Goal: Task Accomplishment & Management: Complete application form

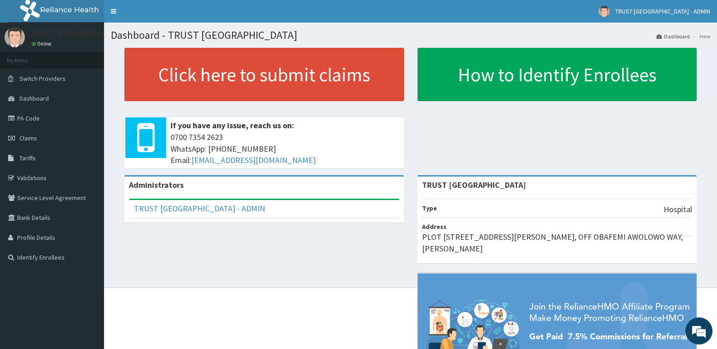
scroll to position [45, 0]
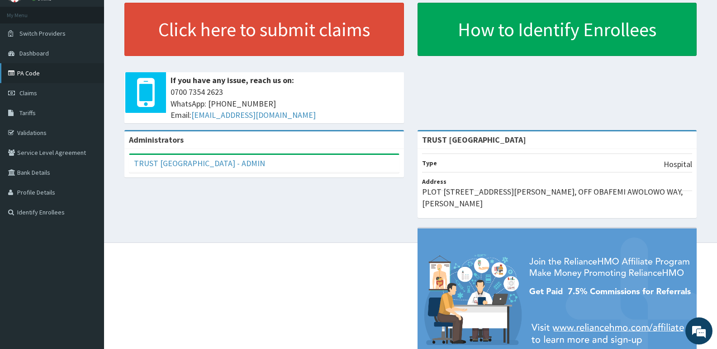
click at [30, 71] on link "PA Code" at bounding box center [52, 73] width 104 height 20
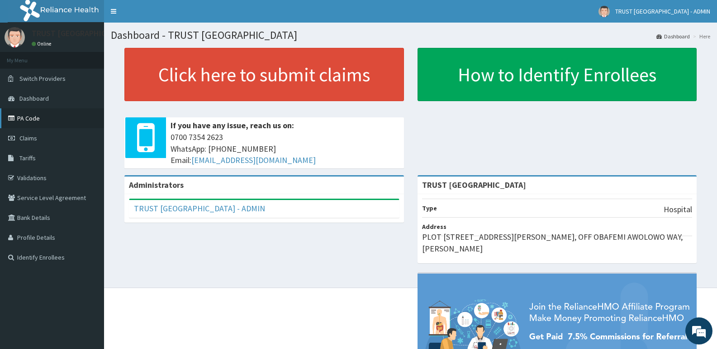
click at [32, 120] on link "PA Code" at bounding box center [52, 119] width 104 height 20
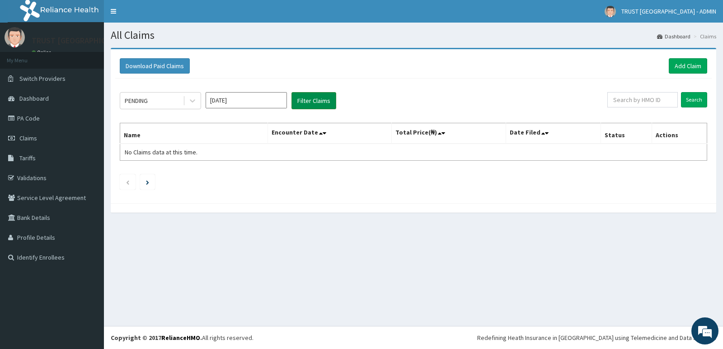
click at [314, 100] on button "Filter Claims" at bounding box center [314, 100] width 45 height 17
click at [312, 103] on button "Filter Claims" at bounding box center [314, 100] width 45 height 17
click at [624, 100] on input "text" at bounding box center [643, 99] width 71 height 15
paste input "WAN/10092/B"
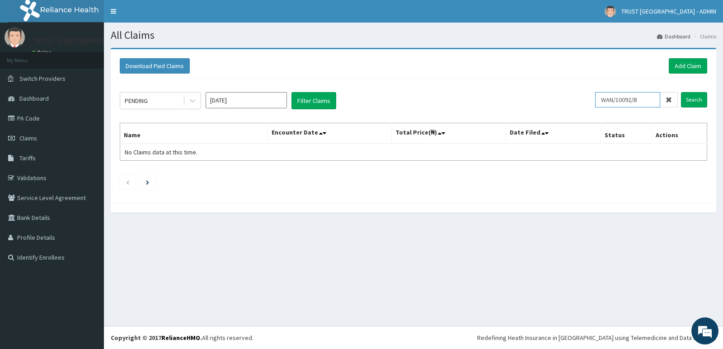
type input "WAN/10092/B"
click at [681, 92] on input "Search" at bounding box center [694, 99] width 26 height 15
click at [676, 63] on link "Add Claim" at bounding box center [688, 65] width 38 height 15
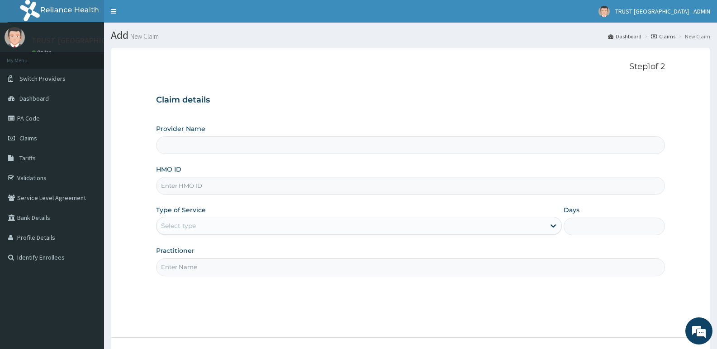
click at [283, 186] on input "HMO ID" at bounding box center [410, 186] width 509 height 18
type input "TRUST [GEOGRAPHIC_DATA]"
paste input "WAN/10092/B"
type input "WAN/10092/B"
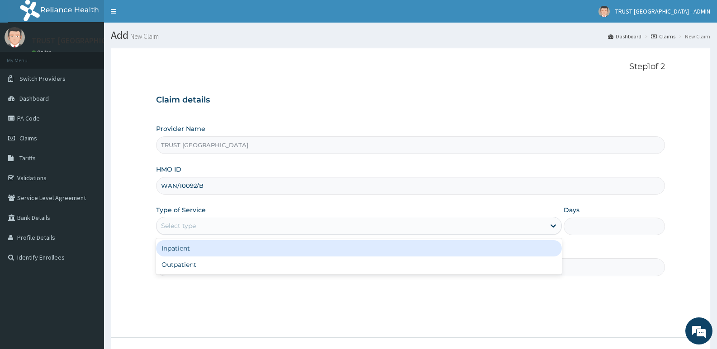
click at [279, 227] on div "Select type" at bounding box center [350, 226] width 388 height 14
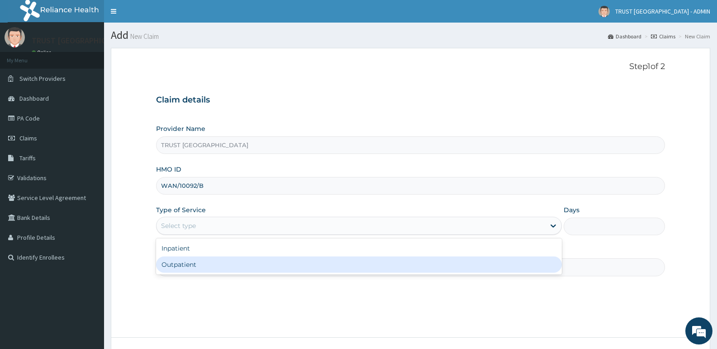
click at [264, 269] on div "Outpatient" at bounding box center [358, 265] width 405 height 16
type input "1"
click at [264, 269] on input "Practitioner" at bounding box center [410, 268] width 509 height 18
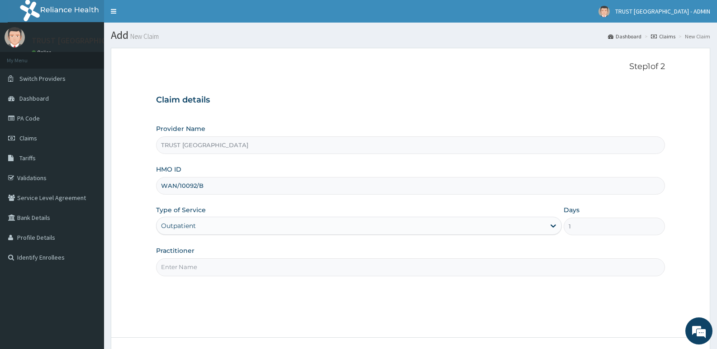
click at [266, 267] on input "Practitioner" at bounding box center [410, 268] width 509 height 18
click at [190, 265] on input "Practitioner" at bounding box center [410, 268] width 509 height 18
paste input "Emmanuel MUSA"
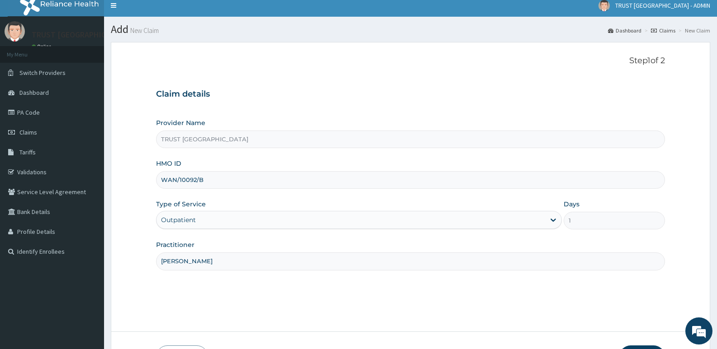
scroll to position [70, 0]
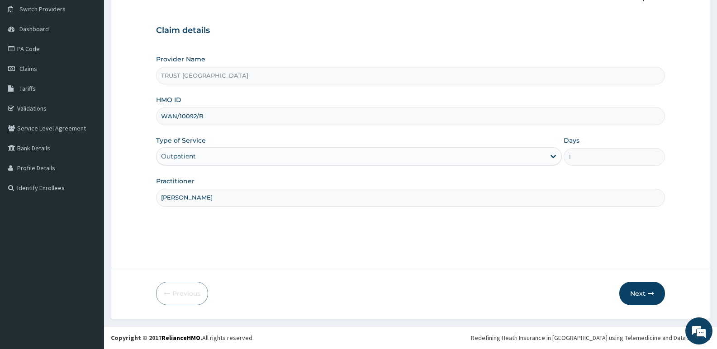
click at [174, 196] on input "Emmanuel MUSA" at bounding box center [410, 198] width 509 height 18
type input "Emmanuel MUSA"
click at [632, 291] on button "Next" at bounding box center [642, 294] width 46 height 24
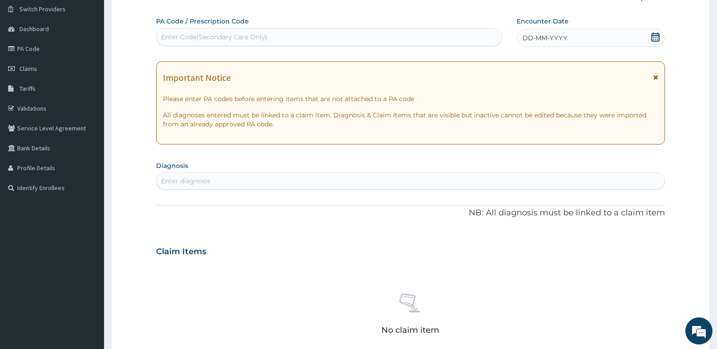
click at [213, 40] on div "Enter Code(Secondary Care Only)" at bounding box center [214, 37] width 106 height 9
paste input "PA/511AFA"
type input "PA/511AFA"
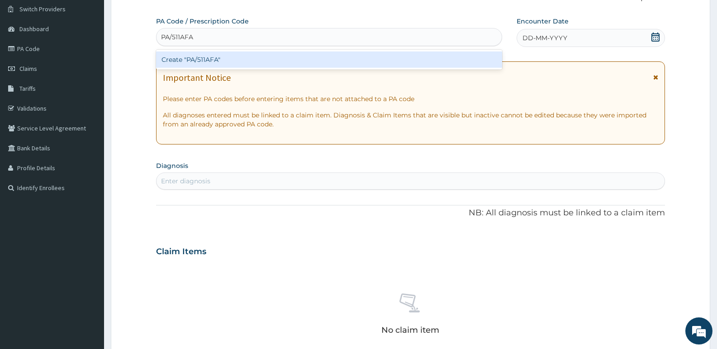
click at [210, 62] on div "Create "PA/511AFA"" at bounding box center [329, 60] width 346 height 16
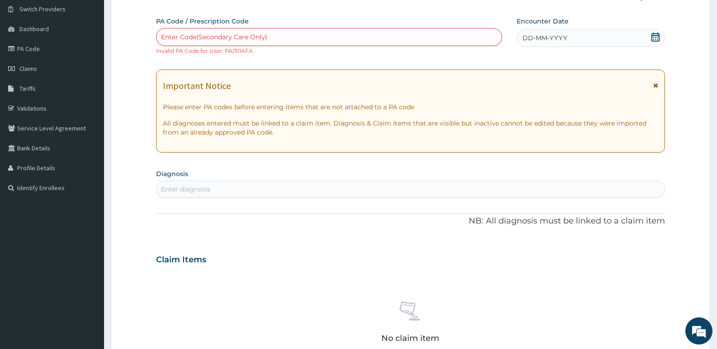
click at [581, 38] on div "DD-MM-YYYY" at bounding box center [590, 38] width 148 height 18
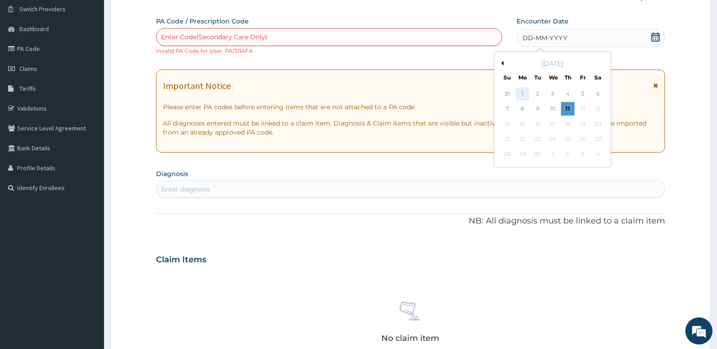
click at [523, 92] on div "1" at bounding box center [522, 94] width 14 height 14
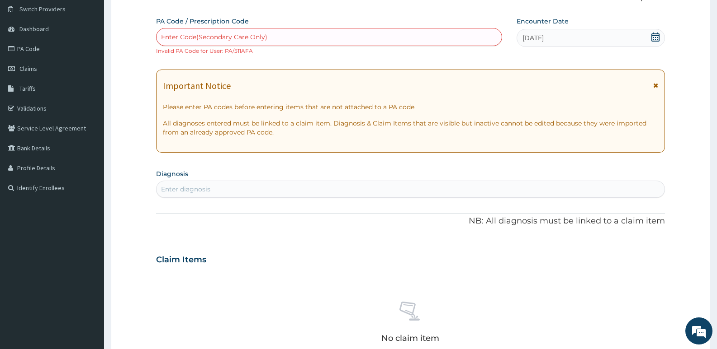
click at [653, 86] on icon at bounding box center [655, 85] width 5 height 6
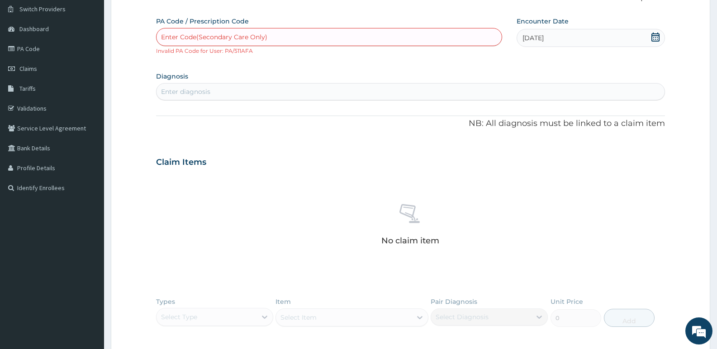
click at [387, 96] on div "Enter diagnosis" at bounding box center [410, 92] width 508 height 14
type input "pharyngo"
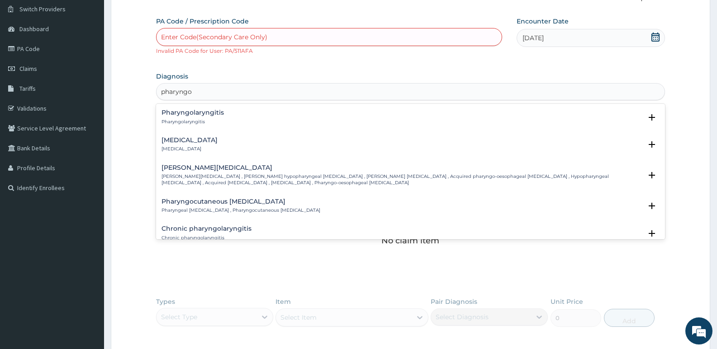
click at [196, 141] on h4 "Pharyngotonsillitis" at bounding box center [189, 140] width 56 height 7
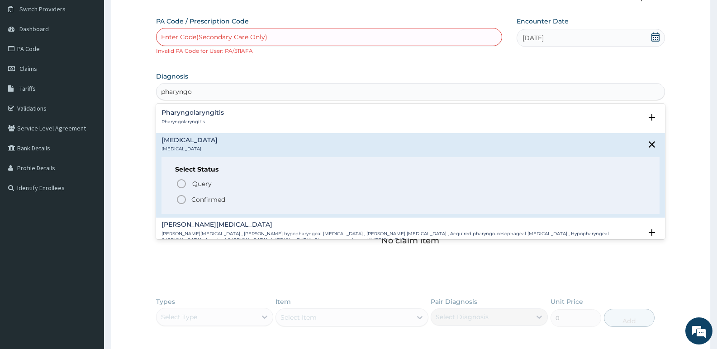
click at [204, 203] on p "Confirmed" at bounding box center [208, 199] width 34 height 9
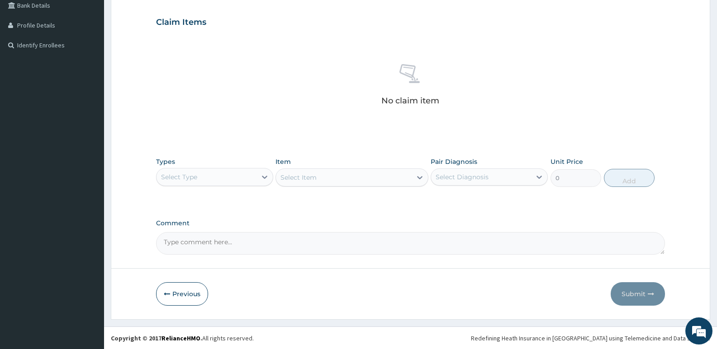
scroll to position [213, 0]
click at [232, 179] on div "Select Type" at bounding box center [206, 177] width 100 height 14
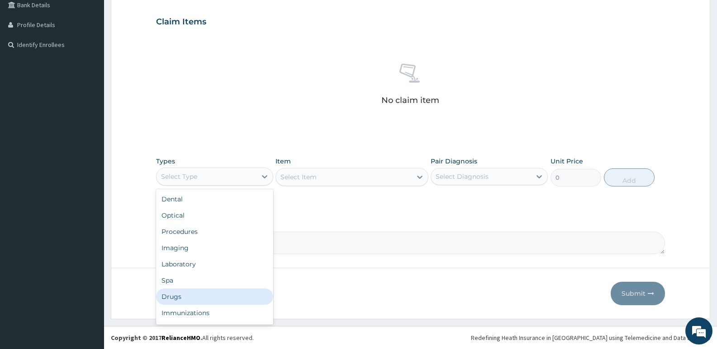
click at [185, 293] on div "Drugs" at bounding box center [214, 297] width 117 height 16
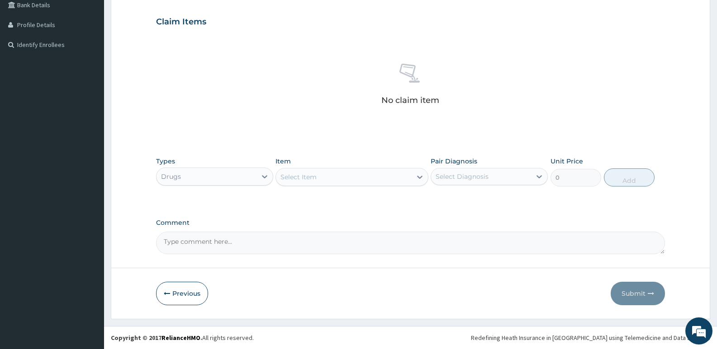
click at [323, 181] on div "Select Item" at bounding box center [343, 177] width 135 height 14
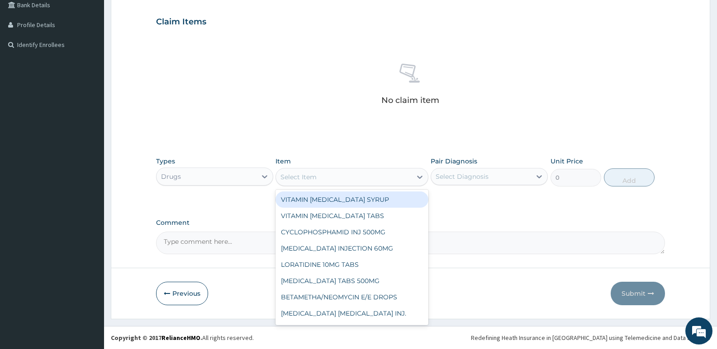
paste input "AZITHROMYCIN"
type input "AZITHROMYCIN"
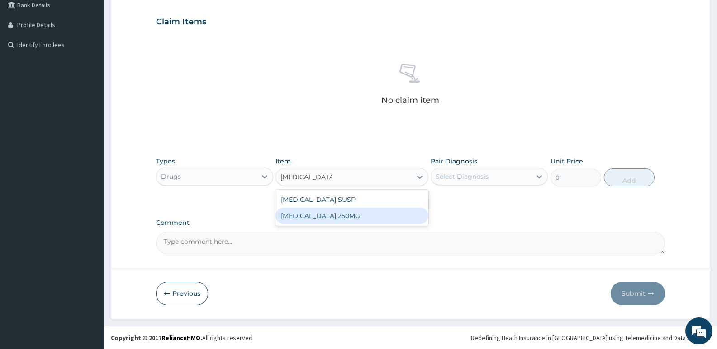
click at [329, 217] on div "AZITHROMYCIN 250MG" at bounding box center [351, 216] width 152 height 16
type input "700"
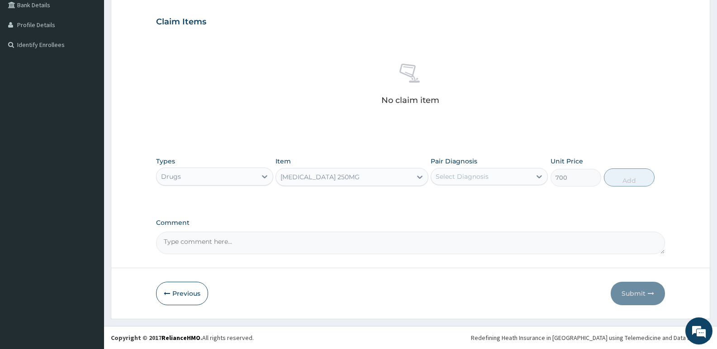
click at [482, 174] on div "Select Diagnosis" at bounding box center [461, 176] width 53 height 9
click at [474, 196] on label "Pharyngotonsillitis" at bounding box center [473, 198] width 56 height 9
checkbox input "true"
click at [630, 177] on button "Add" at bounding box center [629, 178] width 51 height 18
type input "0"
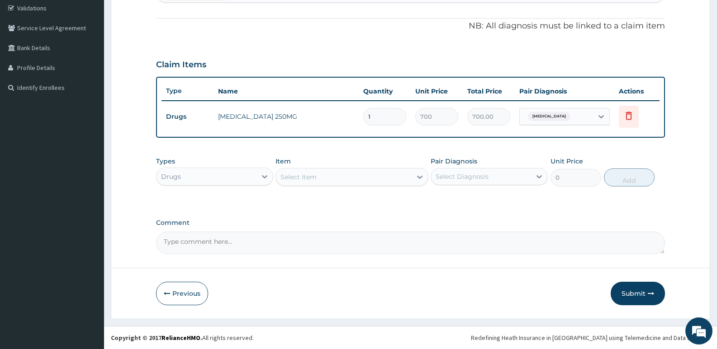
scroll to position [170, 0]
type input "12"
type input "8400.00"
type input "12"
click at [297, 180] on div "Select Item" at bounding box center [298, 177] width 36 height 9
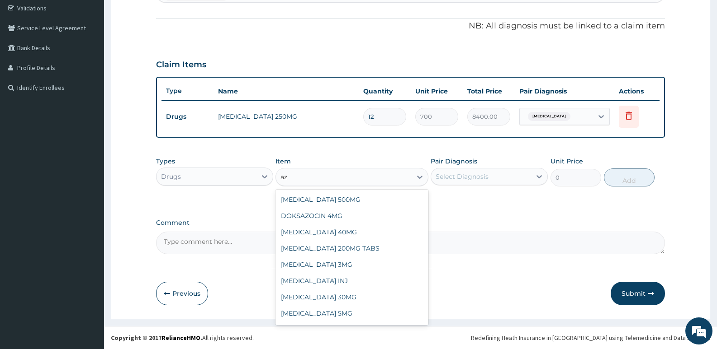
type input "a"
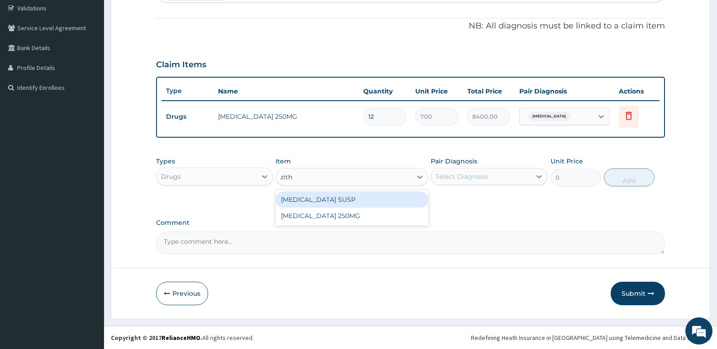
type input "zith"
click at [516, 230] on div "Comment" at bounding box center [410, 236] width 509 height 35
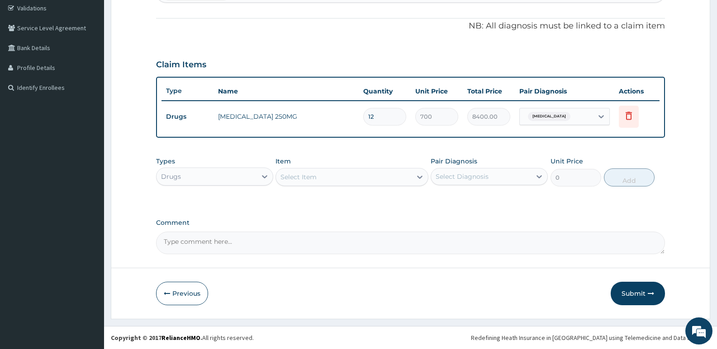
click at [327, 176] on div "Select Item" at bounding box center [343, 177] width 135 height 14
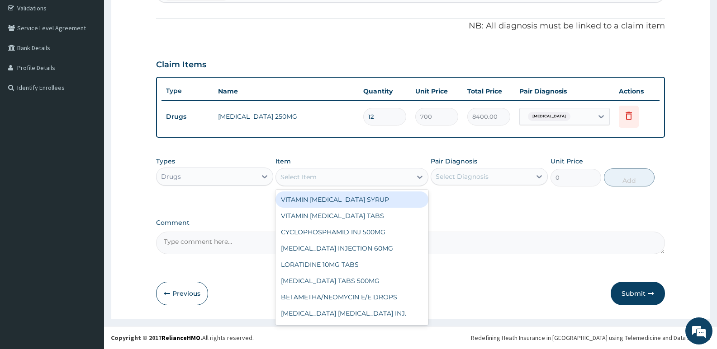
paste input "LORATIDINE"
type input "LORATIDINE"
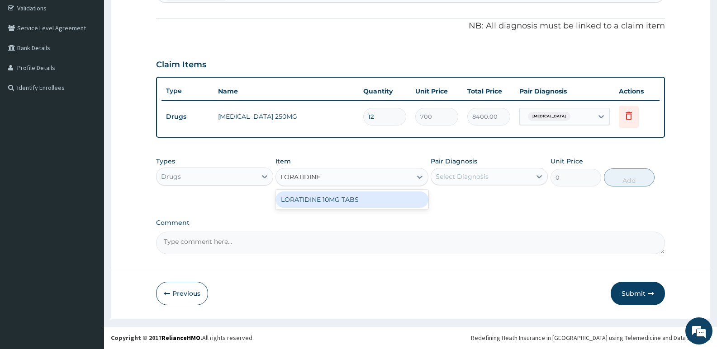
click at [308, 198] on div "LORATIDINE 10MG TABS" at bounding box center [351, 200] width 152 height 16
type input "420"
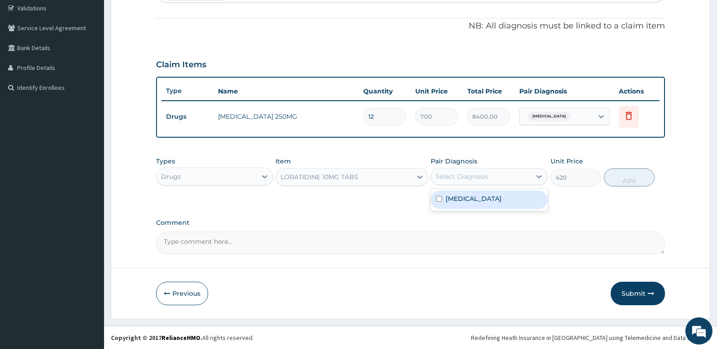
click at [500, 179] on div "Select Diagnosis" at bounding box center [481, 177] width 100 height 14
click at [466, 205] on div "Pharyngotonsillitis" at bounding box center [488, 200] width 117 height 19
checkbox input "true"
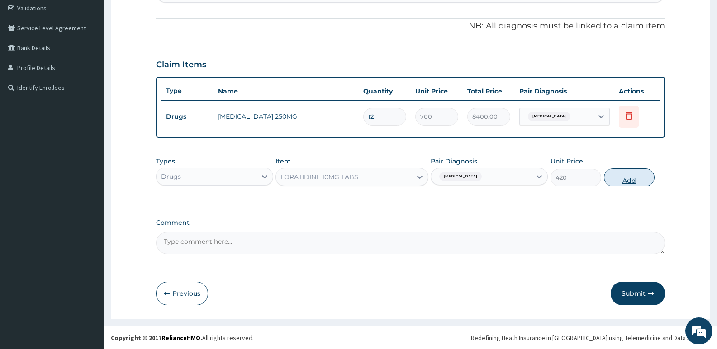
click at [624, 176] on button "Add" at bounding box center [629, 178] width 51 height 18
type input "0"
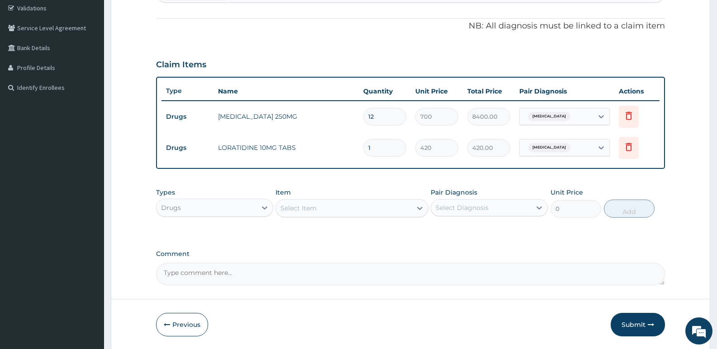
type input "14"
type input "5880.00"
type input "14"
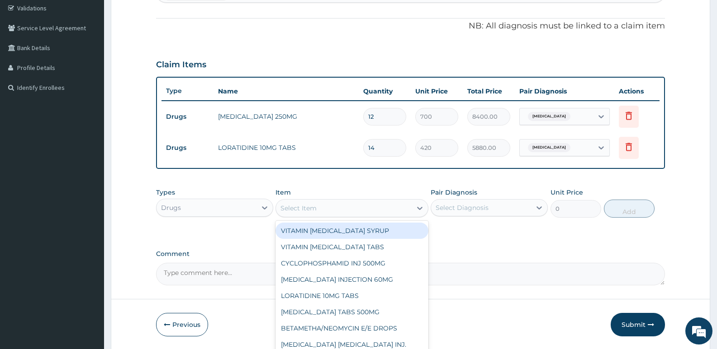
click at [318, 211] on div "Select Item" at bounding box center [343, 208] width 135 height 14
paste input "VITAMIN C"
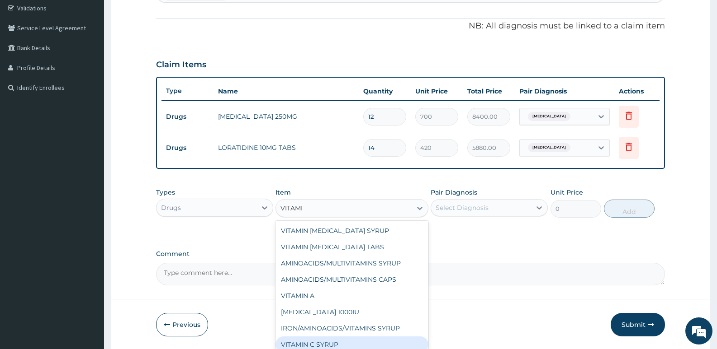
type input "VITAM"
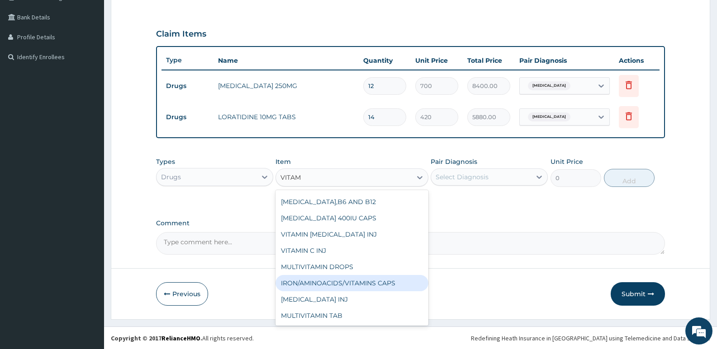
scroll to position [201, 0]
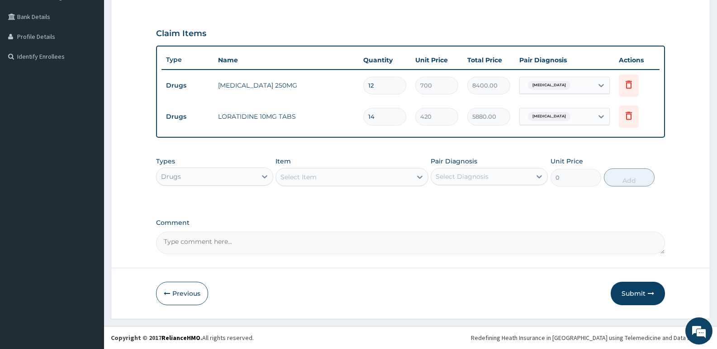
drag, startPoint x: 304, startPoint y: 174, endPoint x: 290, endPoint y: 177, distance: 14.3
click at [293, 177] on div "Select Item" at bounding box center [343, 177] width 135 height 14
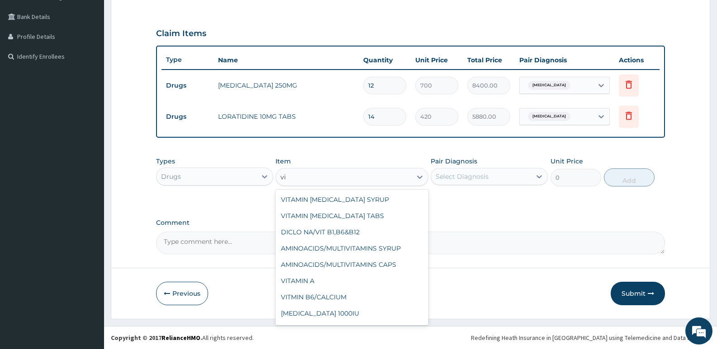
type input "v"
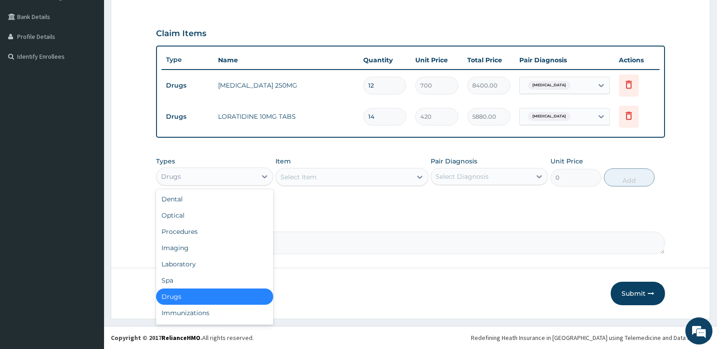
click at [238, 170] on div "Drugs" at bounding box center [206, 177] width 100 height 14
click at [211, 227] on div "Procedures" at bounding box center [214, 232] width 117 height 16
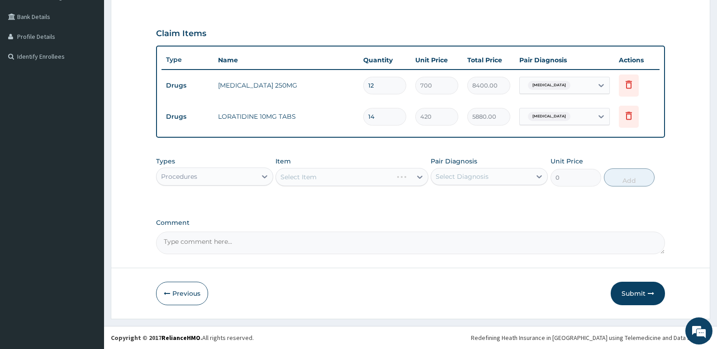
click at [300, 179] on div "Select Item" at bounding box center [351, 177] width 152 height 18
click at [285, 180] on div "Select Item" at bounding box center [351, 177] width 152 height 18
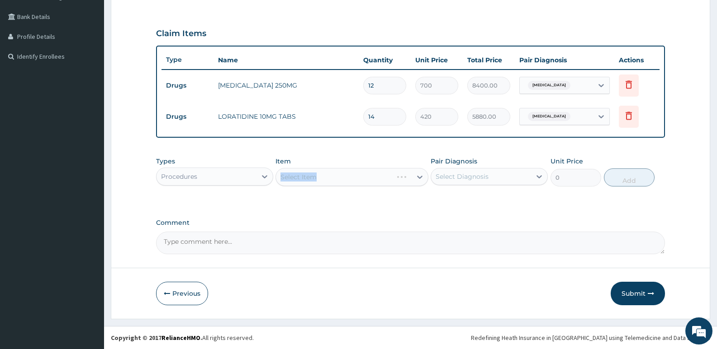
click at [285, 180] on div "Select Item" at bounding box center [351, 177] width 152 height 18
click at [293, 179] on div "Select Item" at bounding box center [351, 177] width 152 height 18
click at [330, 175] on div "Select Item" at bounding box center [351, 177] width 152 height 18
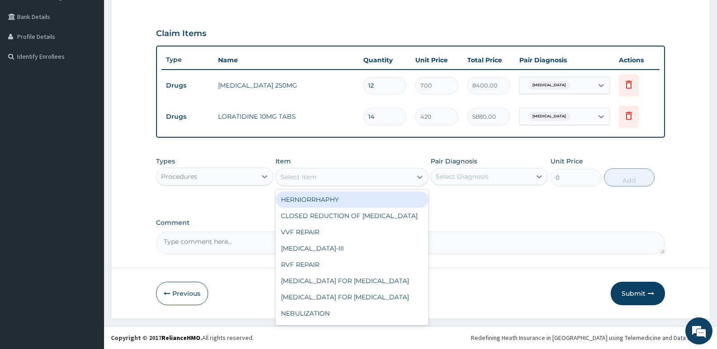
click at [302, 178] on div "Select Item" at bounding box center [298, 177] width 36 height 9
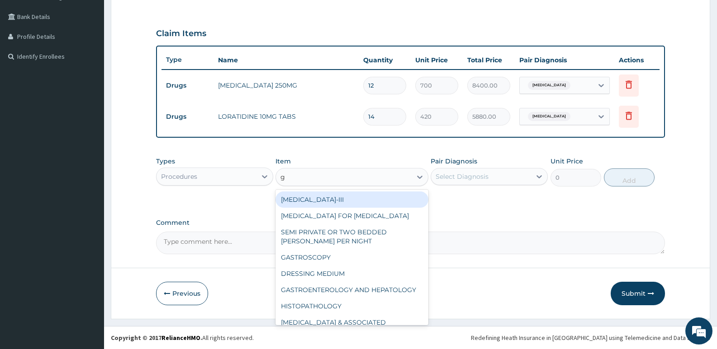
type input "gp"
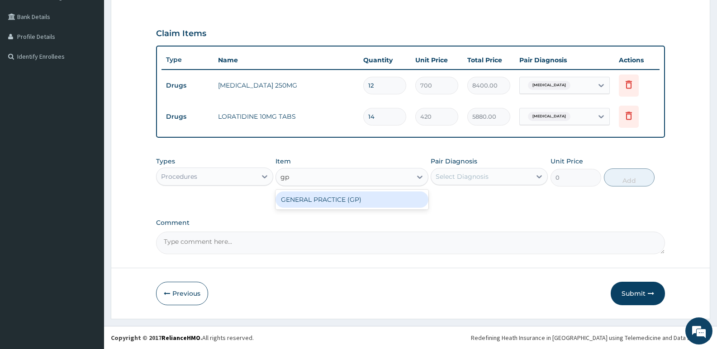
click at [387, 198] on div "GENERAL PRACTICE (GP)" at bounding box center [351, 200] width 152 height 16
type input "7500"
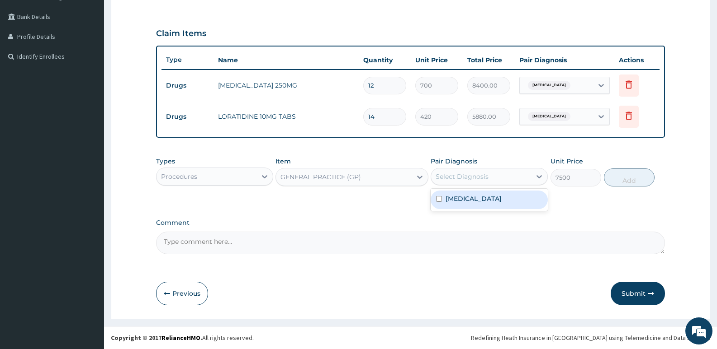
click at [471, 177] on div "Select Diagnosis" at bounding box center [461, 176] width 53 height 9
click at [452, 199] on label "Pharyngotonsillitis" at bounding box center [473, 198] width 56 height 9
checkbox input "true"
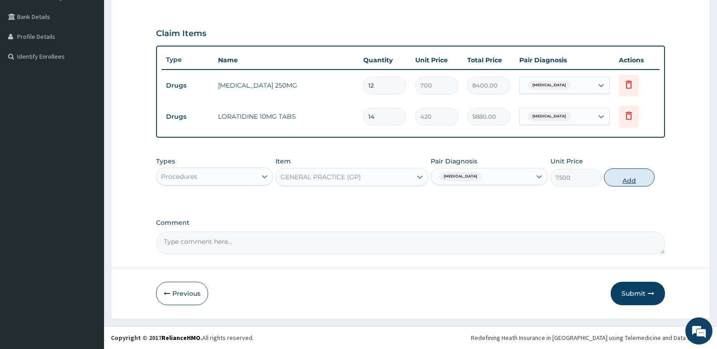
click at [617, 185] on button "Add" at bounding box center [629, 178] width 51 height 18
type input "0"
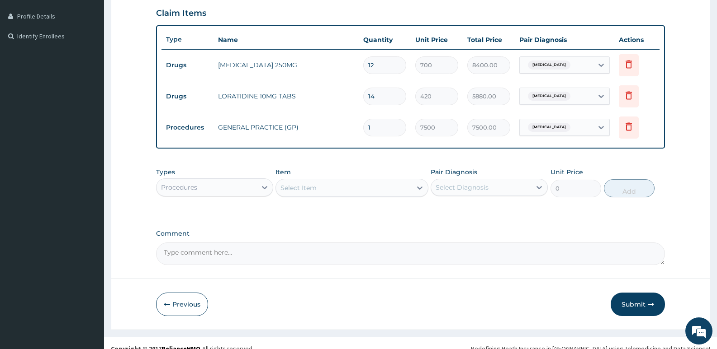
scroll to position [232, 0]
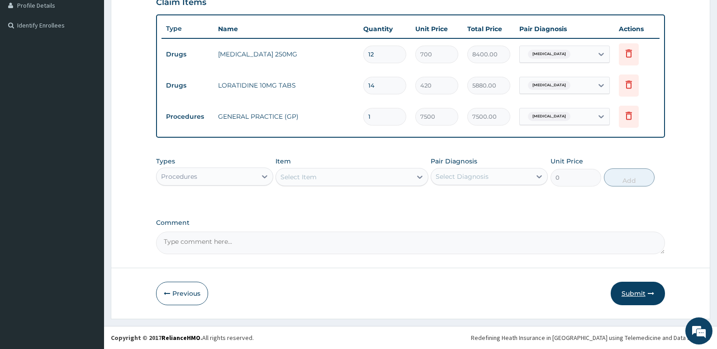
click at [632, 299] on button "Submit" at bounding box center [637, 294] width 54 height 24
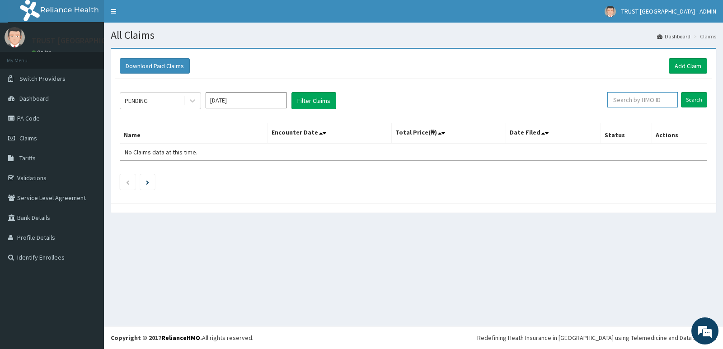
click at [627, 98] on input "text" at bounding box center [643, 99] width 71 height 15
paste input "CGU/10003/A"
type input "CGU/10003/A"
click at [692, 99] on input "Search" at bounding box center [694, 99] width 26 height 15
click at [688, 69] on link "Add Claim" at bounding box center [688, 65] width 38 height 15
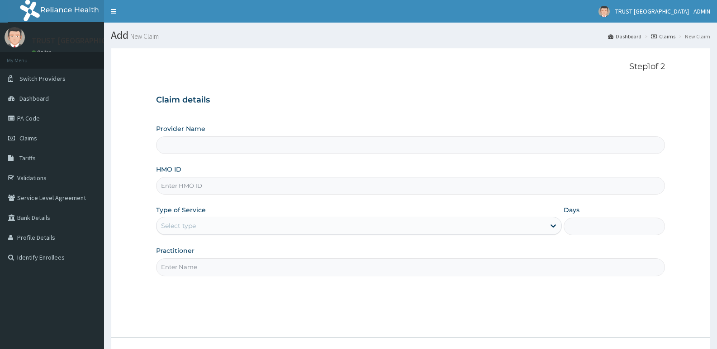
click at [207, 186] on input "HMO ID" at bounding box center [410, 186] width 509 height 18
type input "TRUST CHARITOS HOSPITAL"
paste input "CGU/10003/A"
type input "CGU/10003/A"
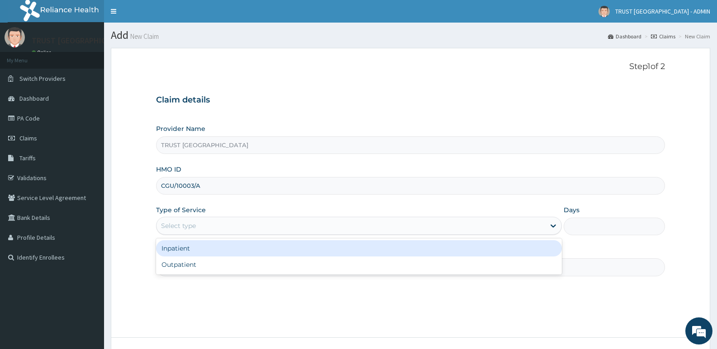
click at [203, 226] on div "Select type" at bounding box center [350, 226] width 388 height 14
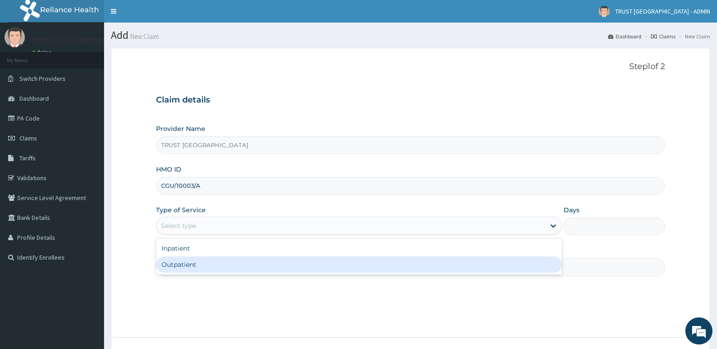
click at [200, 268] on div "Outpatient" at bounding box center [358, 265] width 405 height 16
type input "1"
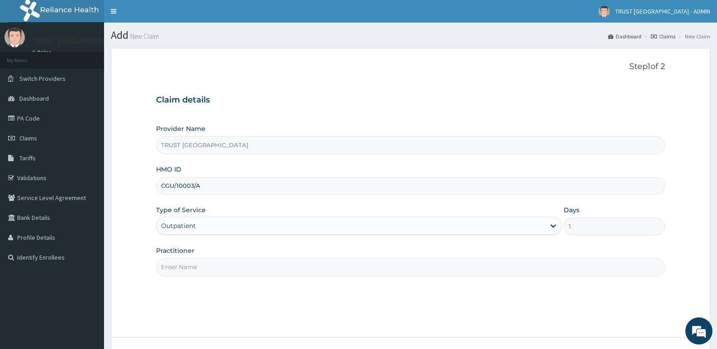
click at [208, 269] on input "Practitioner" at bounding box center [410, 268] width 509 height 18
paste input "MOGBITSEORITSE OKOME"
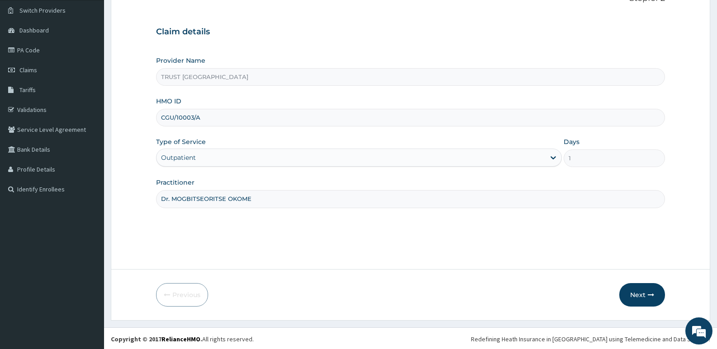
scroll to position [70, 0]
type input "Dr. MOGBITSEORITSE OKOME"
click at [635, 296] on button "Next" at bounding box center [642, 294] width 46 height 24
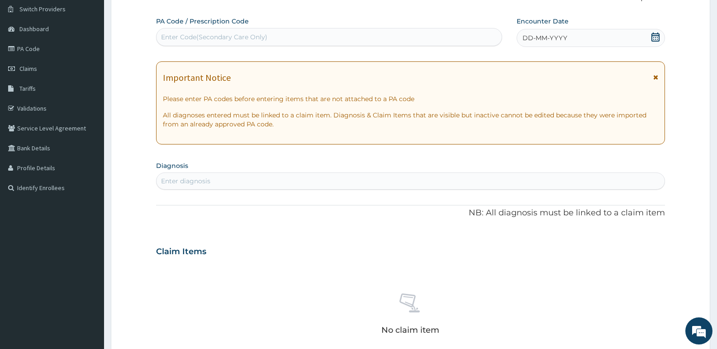
click at [246, 35] on div "Enter Code(Secondary Care Only)" at bounding box center [214, 37] width 106 height 9
paste input "PA/100237"
type input "PA/100237"
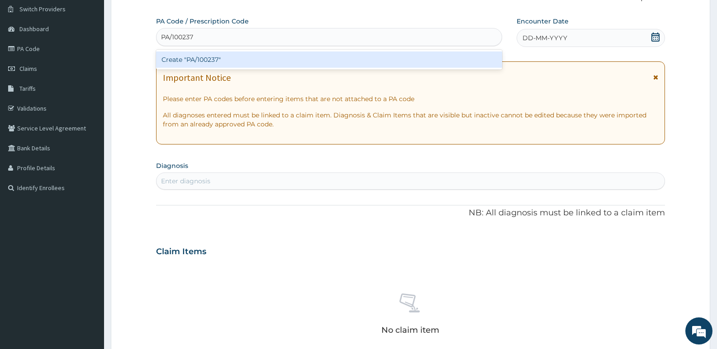
click at [222, 62] on div "Create "PA/100237"" at bounding box center [329, 60] width 346 height 16
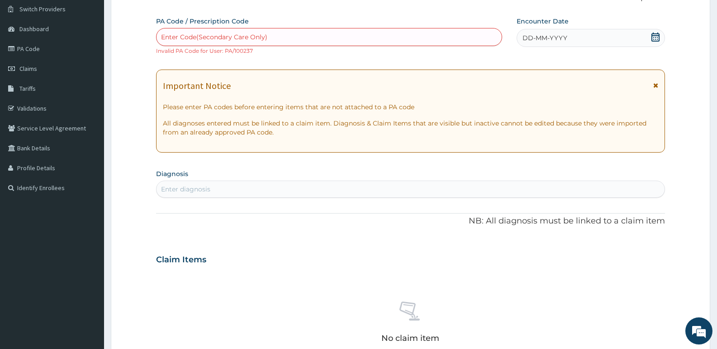
click at [196, 38] on div "Enter Code(Secondary Care Only)" at bounding box center [214, 37] width 106 height 9
paste input "PA/01DB2B"
type input "PA/01DB2B"
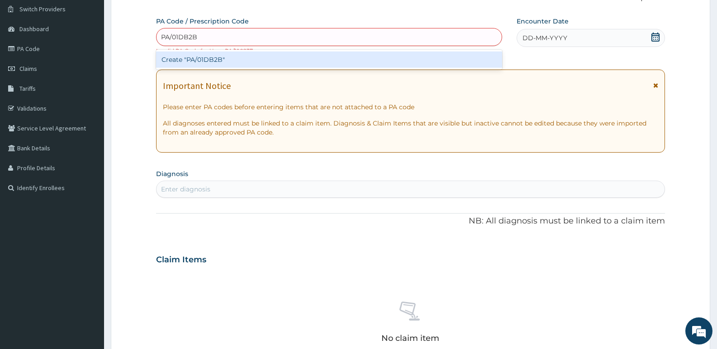
click at [199, 65] on div "Create "PA/01DB2B"" at bounding box center [329, 60] width 346 height 16
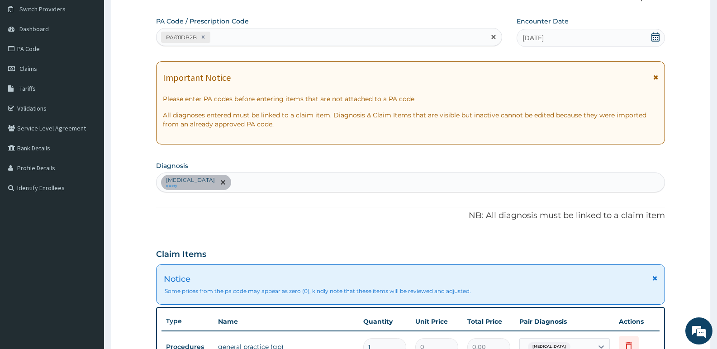
click at [236, 42] on div "PA/01DB2B" at bounding box center [320, 37] width 329 height 15
paste input "PA/12F5B7"
type input "PA/12F5B7"
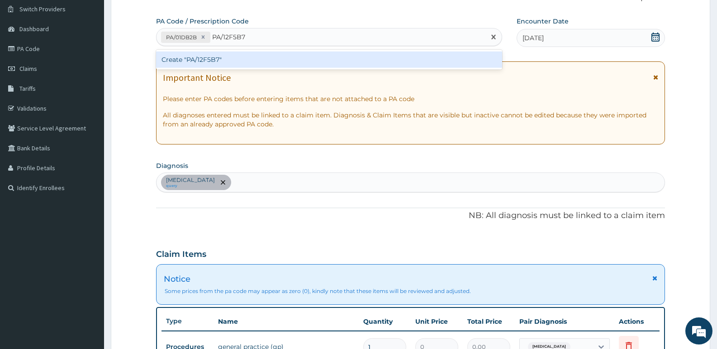
click at [232, 63] on div "Create "PA/12F5B7"" at bounding box center [329, 60] width 346 height 16
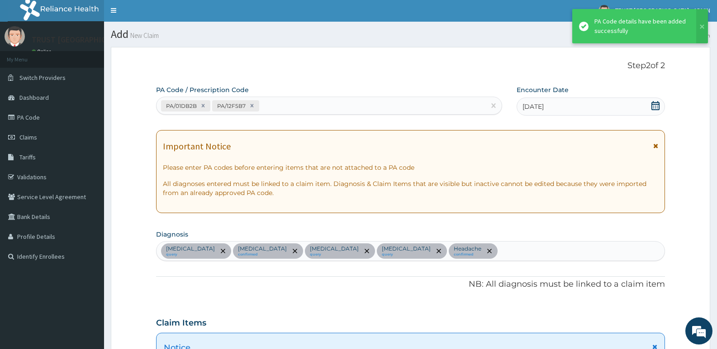
scroll to position [0, 0]
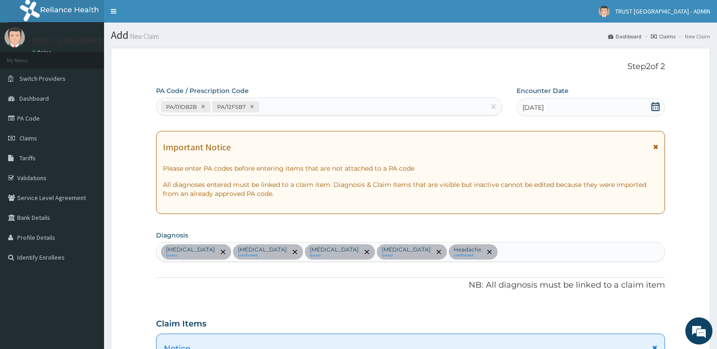
click at [657, 147] on icon at bounding box center [655, 147] width 5 height 6
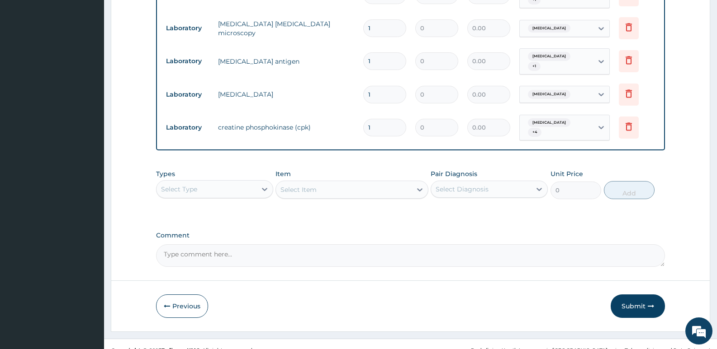
scroll to position [526, 0]
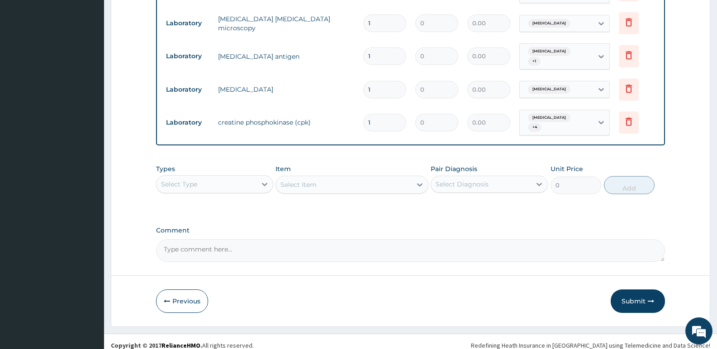
click at [227, 240] on textarea "Comment" at bounding box center [410, 251] width 509 height 23
paste textarea "PA/01DB2B"
paste textarea "PA/12F5B7"
type textarea "PA/01DB2B PA/12F5B7"
click at [634, 299] on button "Submit" at bounding box center [637, 302] width 54 height 24
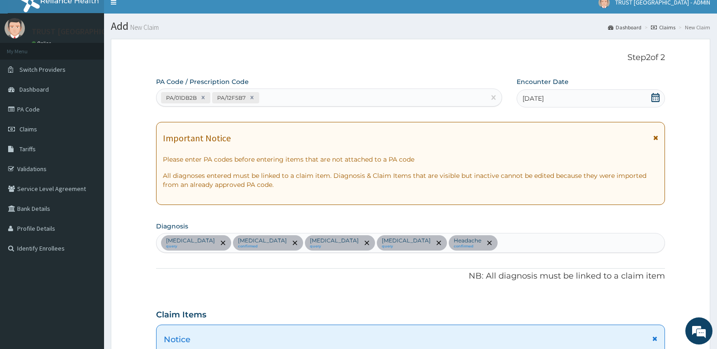
scroll to position [0, 0]
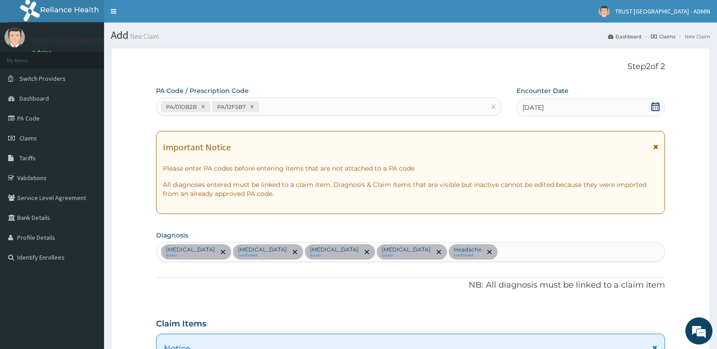
click at [653, 147] on icon at bounding box center [655, 147] width 5 height 6
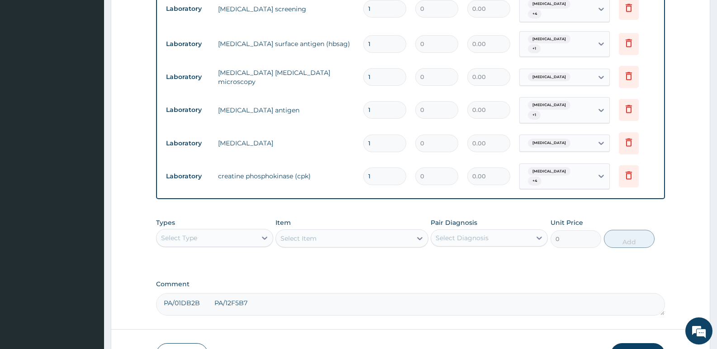
scroll to position [497, 0]
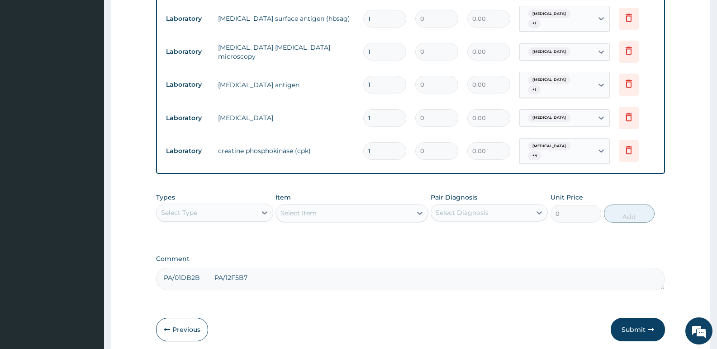
drag, startPoint x: 263, startPoint y: 273, endPoint x: 165, endPoint y: 276, distance: 97.7
click at [165, 276] on textarea "PA/01DB2B PA/12F5B7" at bounding box center [410, 279] width 509 height 23
click at [643, 321] on button "Submit" at bounding box center [637, 330] width 54 height 24
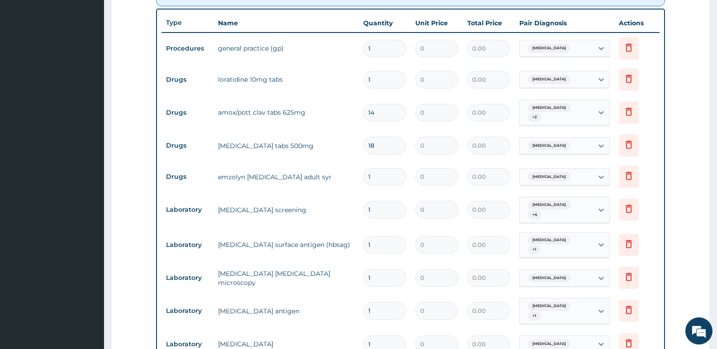
scroll to position [623, 0]
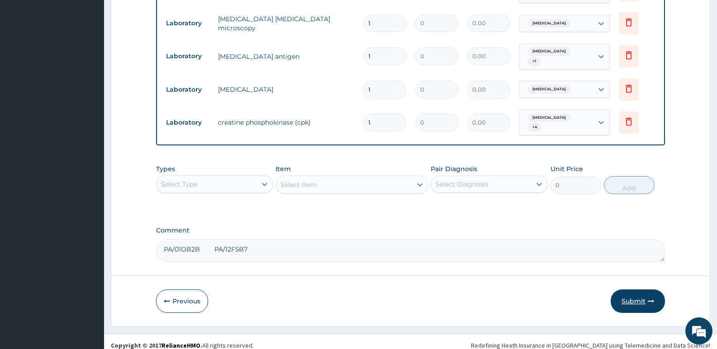
click at [628, 293] on button "Submit" at bounding box center [637, 302] width 54 height 24
click at [626, 290] on button "Submit" at bounding box center [637, 302] width 54 height 24
click at [636, 298] on button "Submit" at bounding box center [637, 302] width 54 height 24
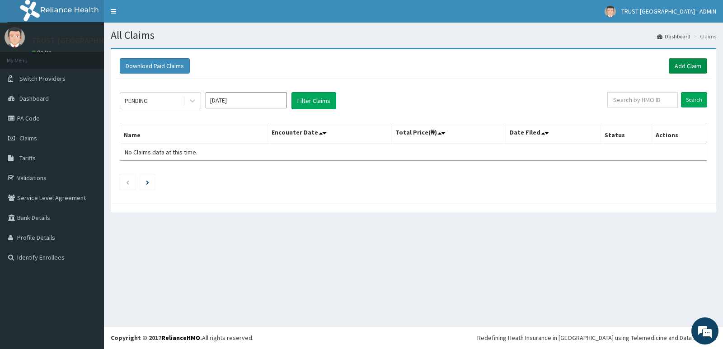
click at [680, 68] on link "Add Claim" at bounding box center [688, 65] width 38 height 15
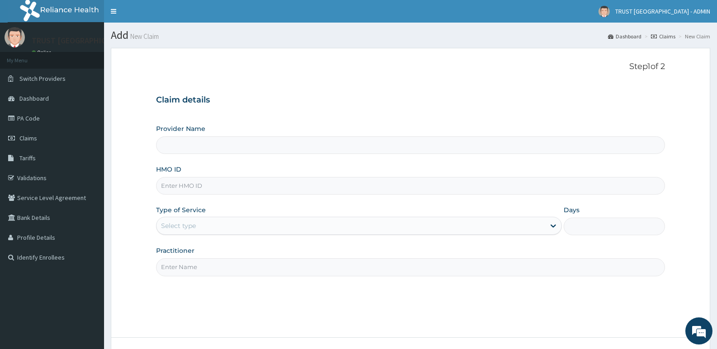
type input "TRUST [GEOGRAPHIC_DATA]"
click at [230, 183] on input "HMO ID" at bounding box center [410, 186] width 509 height 18
paste input "WAN/10040/B"
type input "WAN/10040/B"
click at [205, 227] on div "Select type" at bounding box center [350, 226] width 388 height 14
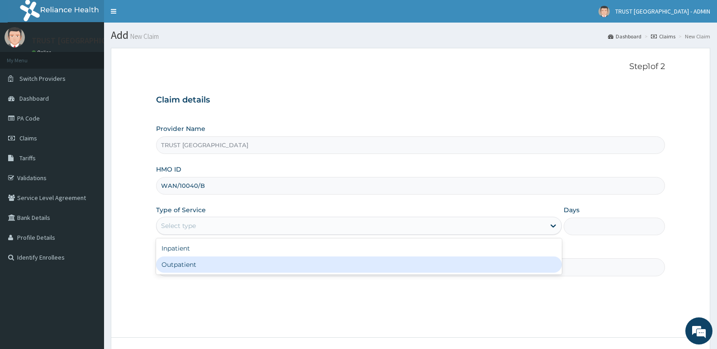
click at [193, 269] on div "Outpatient" at bounding box center [358, 265] width 405 height 16
type input "1"
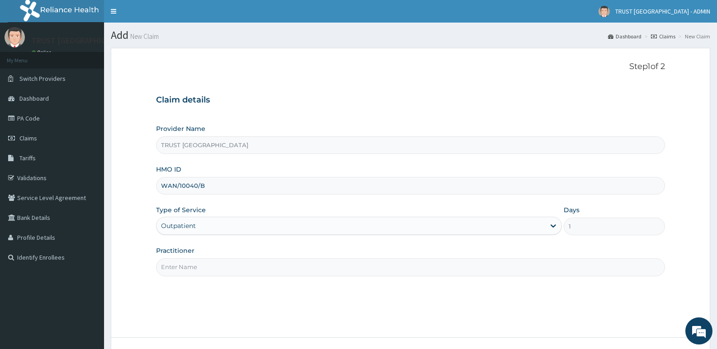
click at [194, 266] on input "Practitioner" at bounding box center [410, 268] width 509 height 18
paste input "SALIHA SHEHU"
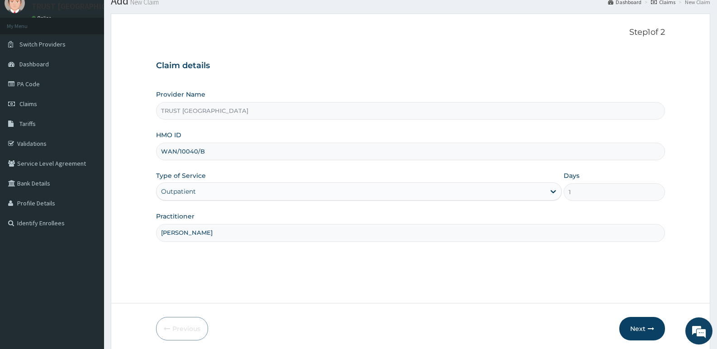
scroll to position [70, 0]
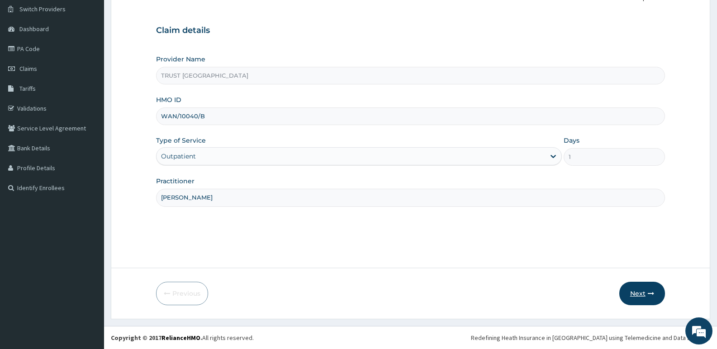
type input "SALIHA SHEHU"
click at [643, 293] on button "Next" at bounding box center [642, 294] width 46 height 24
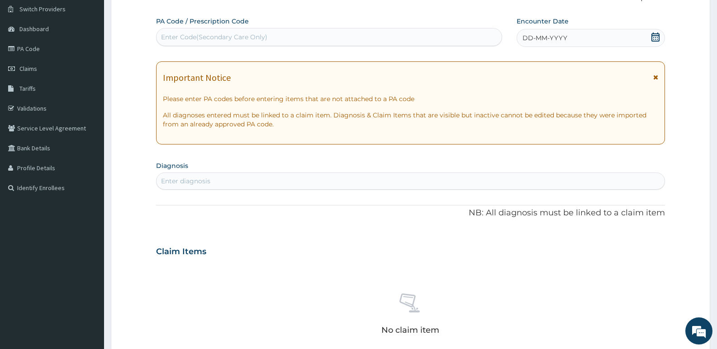
click at [225, 38] on div "Enter Code(Secondary Care Only)" at bounding box center [214, 37] width 106 height 9
paste input "PA/3DCE74"
type input "PA/3DCE74"
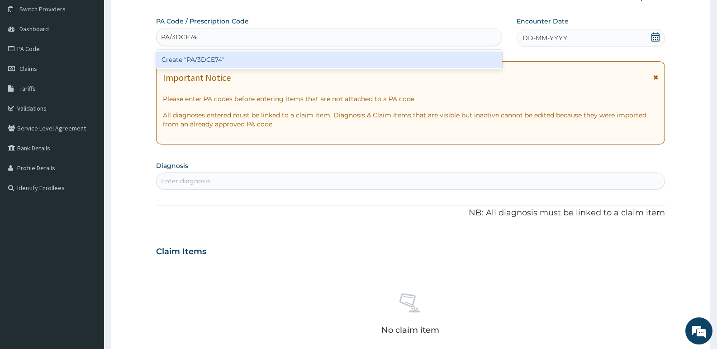
click at [214, 57] on div "Create "PA/3DCE74"" at bounding box center [329, 60] width 346 height 16
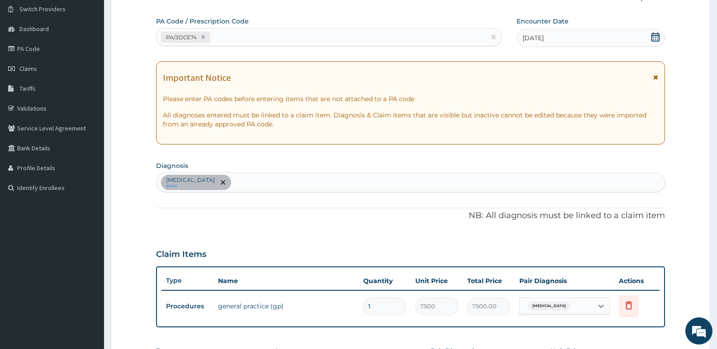
click at [254, 37] on div "PA/3DCE74" at bounding box center [320, 37] width 329 height 15
paste input "PA/C077BE"
type input "PA/C077BE"
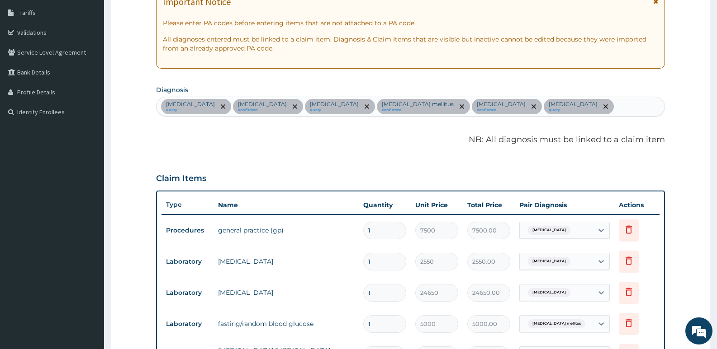
scroll to position [86, 0]
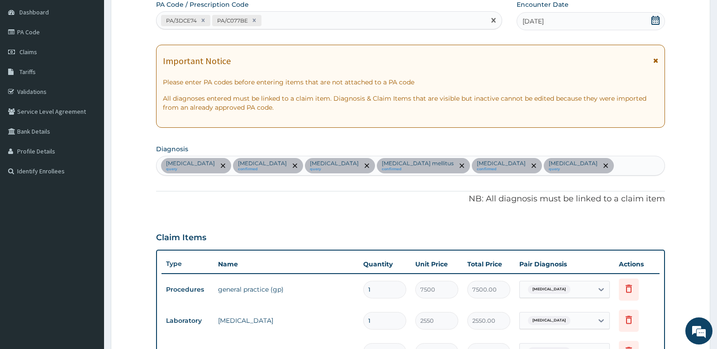
click at [283, 25] on div "PA/3DCE74 PA/C077BE" at bounding box center [320, 20] width 329 height 15
paste input "PA/D86E96"
type input "PA/D86E96"
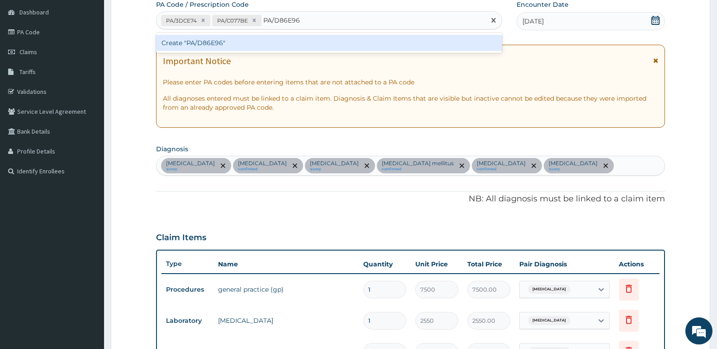
click at [283, 36] on div "Create "PA/D86E96"" at bounding box center [329, 43] width 346 height 16
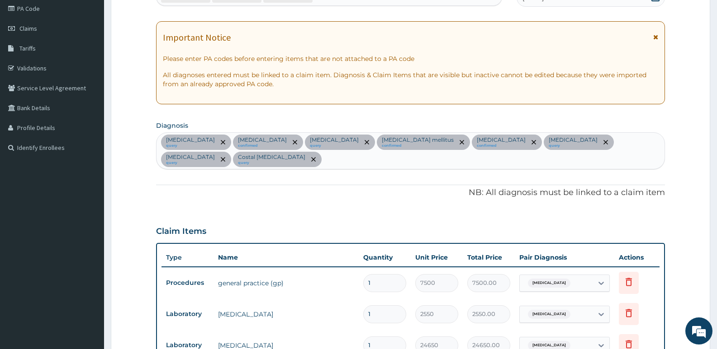
scroll to position [91, 0]
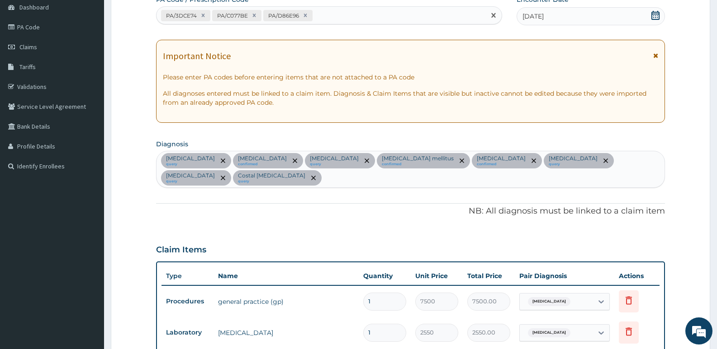
click at [343, 14] on div "PA/3DCE74 PA/C077BE PA/D86E96" at bounding box center [320, 15] width 329 height 15
paste input "PA/AD369F"
type input "PA/AD369F"
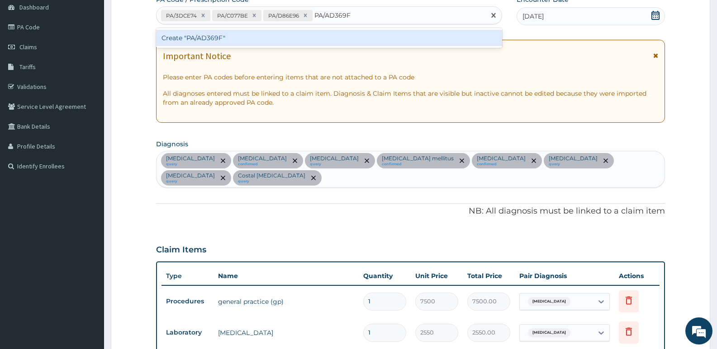
click at [320, 40] on div "Create "PA/AD369F"" at bounding box center [329, 38] width 346 height 16
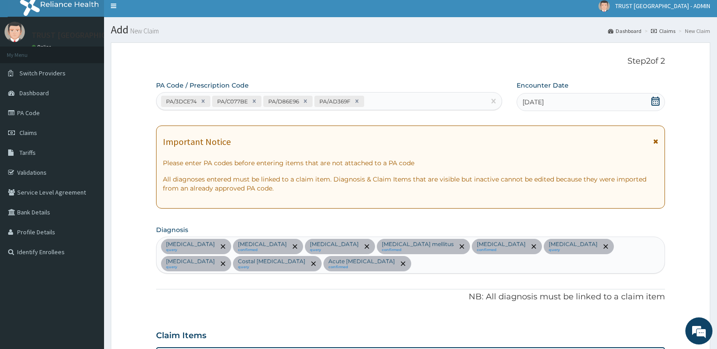
scroll to position [0, 0]
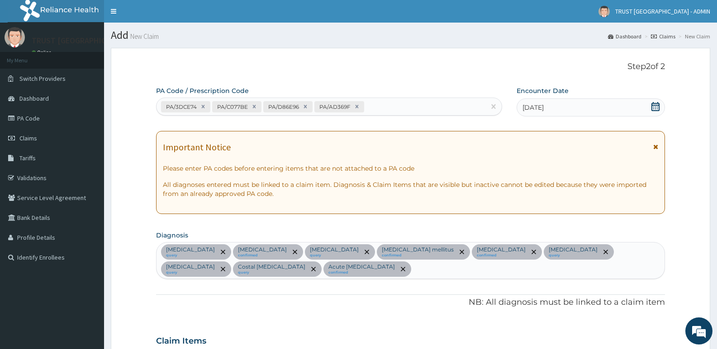
click at [378, 109] on div "PA/3DCE74 PA/C077BE PA/D86E96 PA/AD369F" at bounding box center [320, 106] width 329 height 15
paste input "PA/F8D2C7"
type input "PA/F8D2C7"
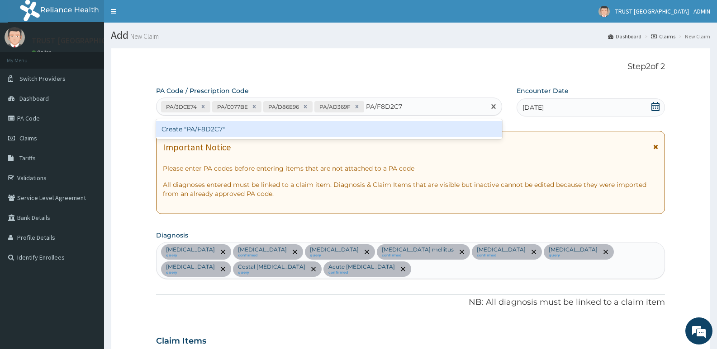
click at [379, 127] on div "Create "PA/F8D2C7"" at bounding box center [329, 129] width 346 height 16
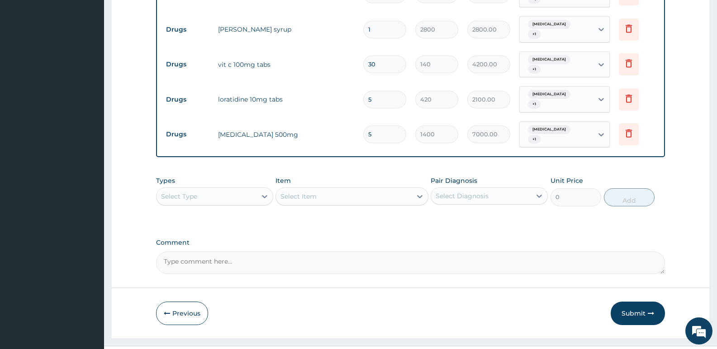
scroll to position [600, 0]
click at [634, 302] on button "Submit" at bounding box center [637, 314] width 54 height 24
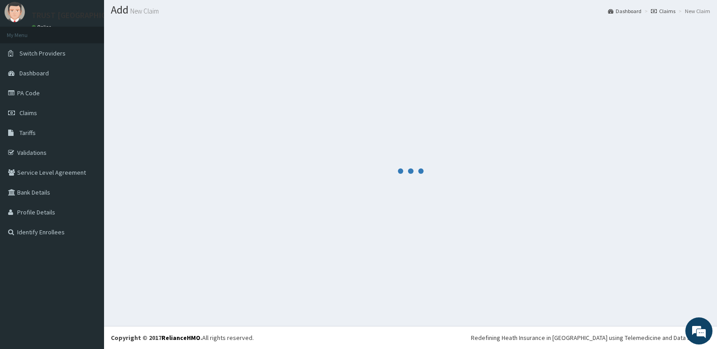
scroll to position [592, 0]
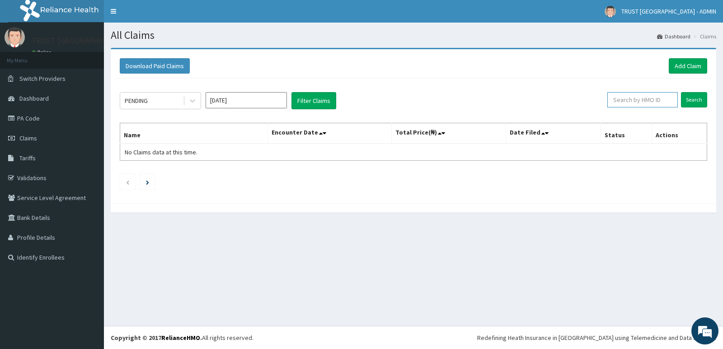
click at [647, 100] on input "text" at bounding box center [643, 99] width 71 height 15
paste input "WAN/10040/B"
type input "WAN/10040/B"
click at [681, 92] on input "Search" at bounding box center [694, 99] width 26 height 15
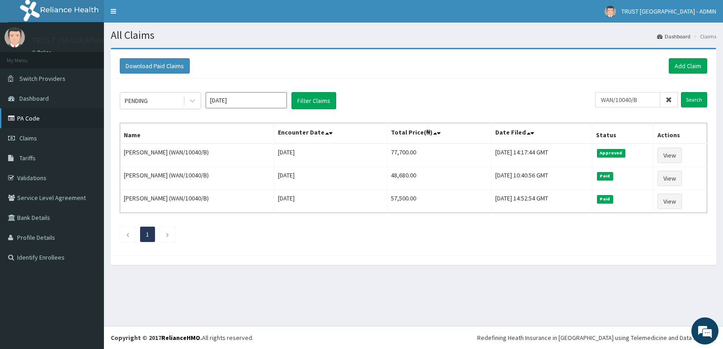
click at [39, 116] on link "PA Code" at bounding box center [52, 119] width 104 height 20
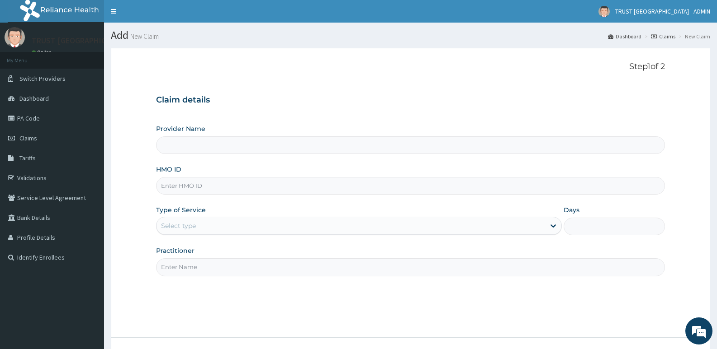
click at [199, 183] on input "HMO ID" at bounding box center [410, 186] width 509 height 18
paste input "ENP/10579/C"
type input "ENP/10579/C"
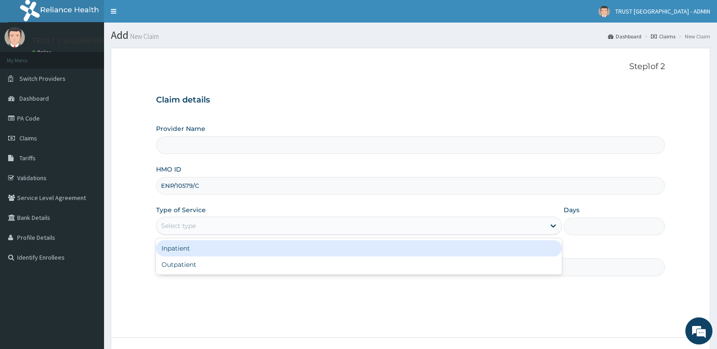
click at [194, 228] on div "Select type" at bounding box center [178, 226] width 35 height 9
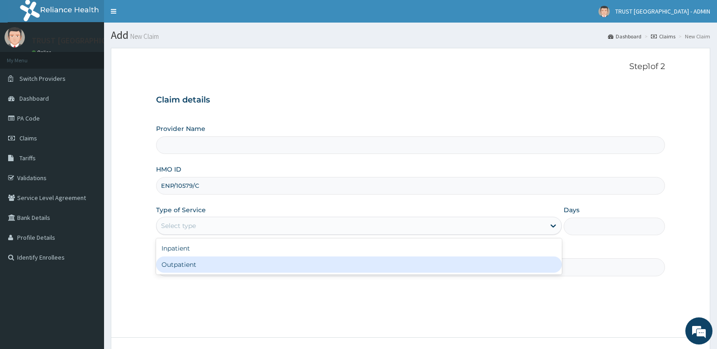
click at [194, 267] on div "Outpatient" at bounding box center [358, 265] width 405 height 16
type input "1"
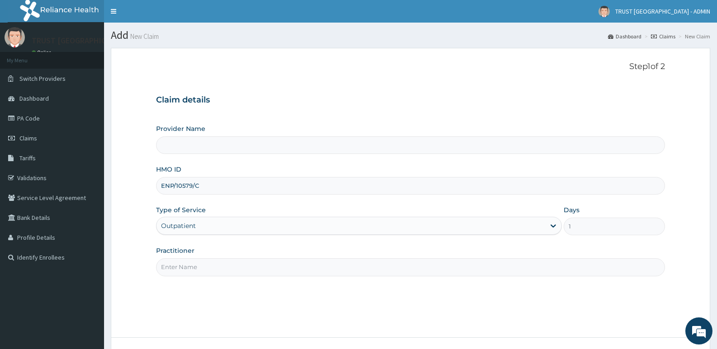
click at [196, 267] on input "Practitioner" at bounding box center [410, 268] width 509 height 18
paste input "GBEMISOLA JIMOH AMEERAH"
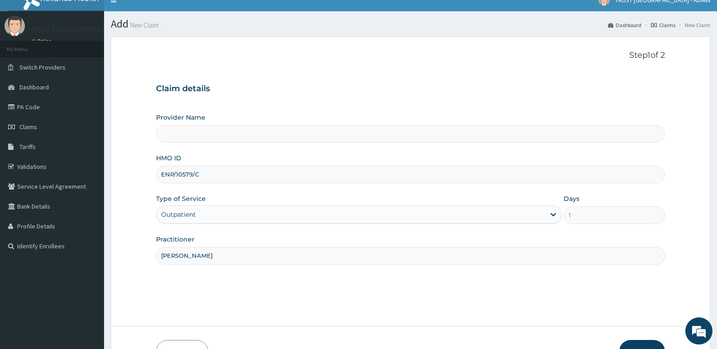
scroll to position [70, 0]
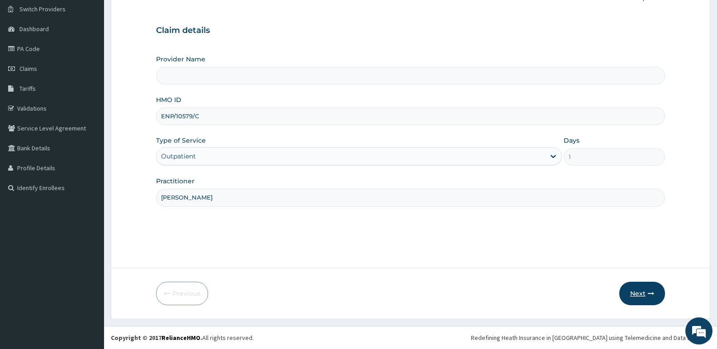
type input "GBEMISOLA JIMOH AMEERAH"
click at [639, 299] on button "Next" at bounding box center [642, 294] width 46 height 24
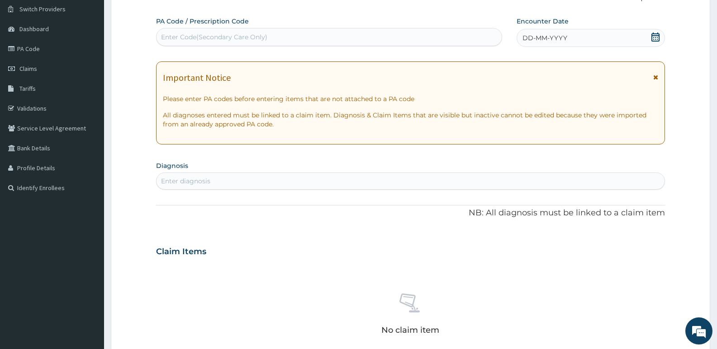
click at [227, 37] on div "Enter Code(Secondary Care Only)" at bounding box center [214, 37] width 106 height 9
paste input "PA/5D56AF"
type input "PA/5D56AF"
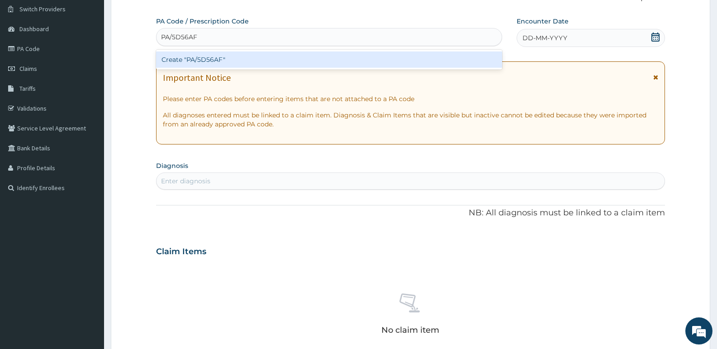
click at [222, 57] on div "Create "PA/5D56AF"" at bounding box center [329, 60] width 346 height 16
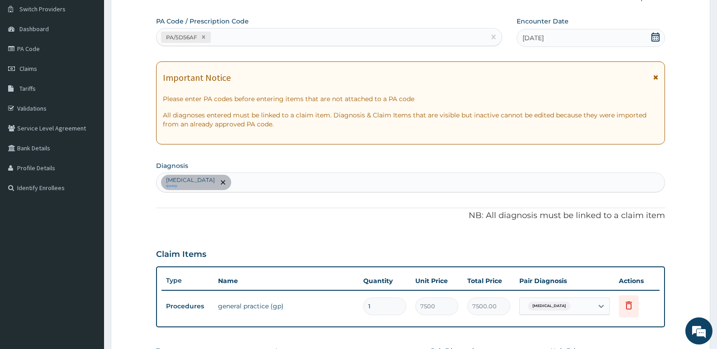
click at [259, 40] on div "PA/5D56AF" at bounding box center [320, 37] width 329 height 15
paste input "PA/49EDAC"
type input "PA/49EDAC"
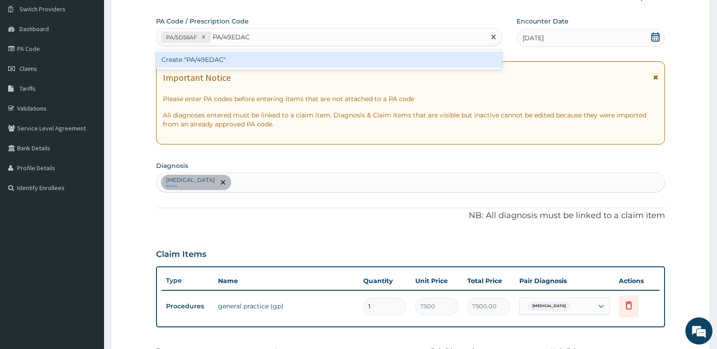
click at [283, 54] on div "Create "PA/49EDAC"" at bounding box center [329, 60] width 346 height 16
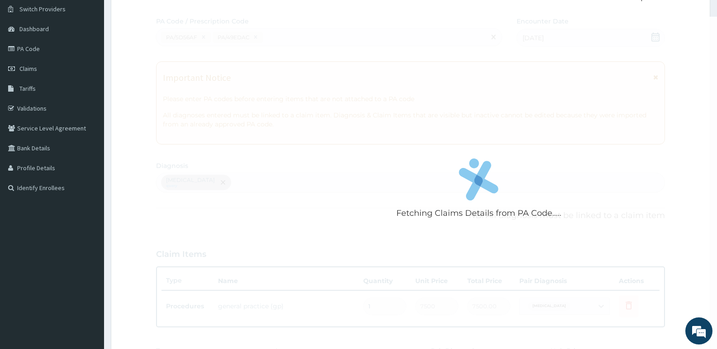
scroll to position [326, 0]
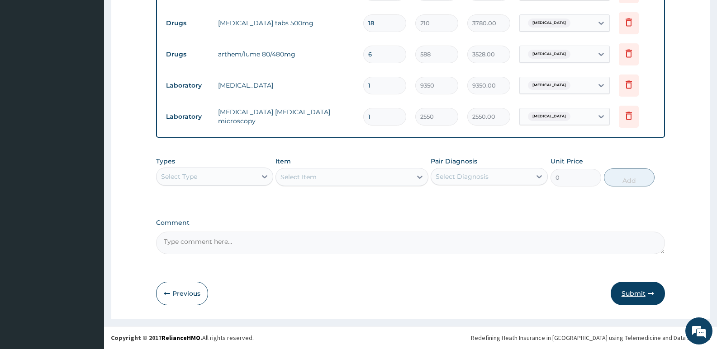
click at [625, 293] on button "Submit" at bounding box center [637, 294] width 54 height 24
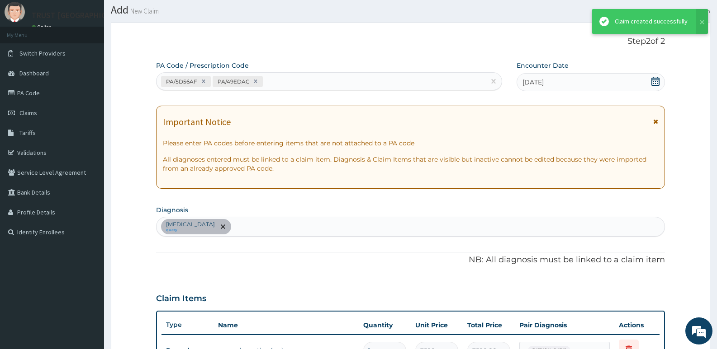
scroll to position [384, 0]
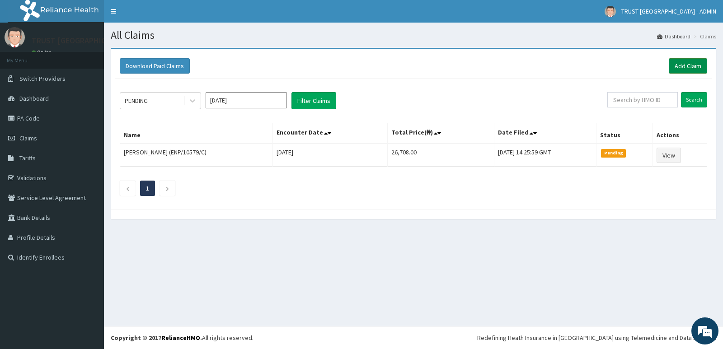
click at [689, 67] on link "Add Claim" at bounding box center [688, 65] width 38 height 15
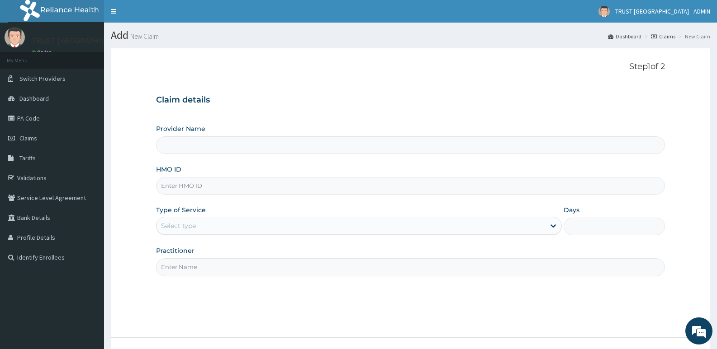
type input "TRUST [GEOGRAPHIC_DATA]"
click at [215, 184] on input "HMO ID" at bounding box center [410, 186] width 509 height 18
paste input "NIT/10049/B"
type input "NIT/10049/B"
click at [175, 227] on div "Select type" at bounding box center [178, 226] width 35 height 9
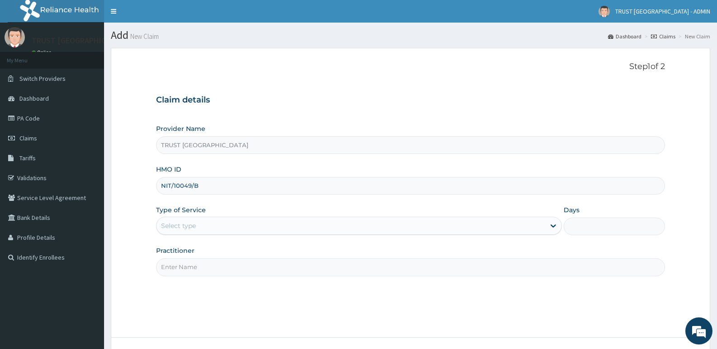
click at [175, 227] on div "Select type" at bounding box center [178, 226] width 35 height 9
click at [185, 227] on div "Select type" at bounding box center [178, 226] width 35 height 9
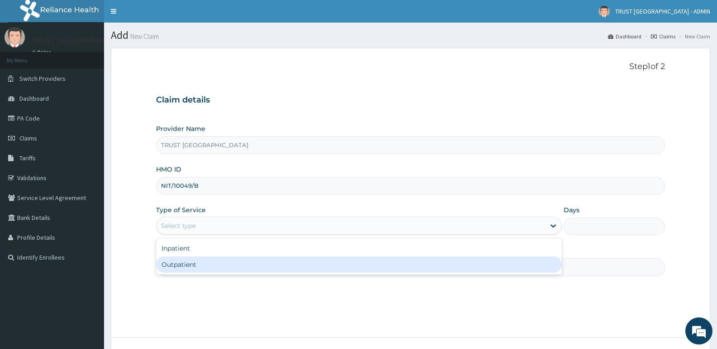
click at [178, 266] on div "Outpatient" at bounding box center [358, 265] width 405 height 16
type input "1"
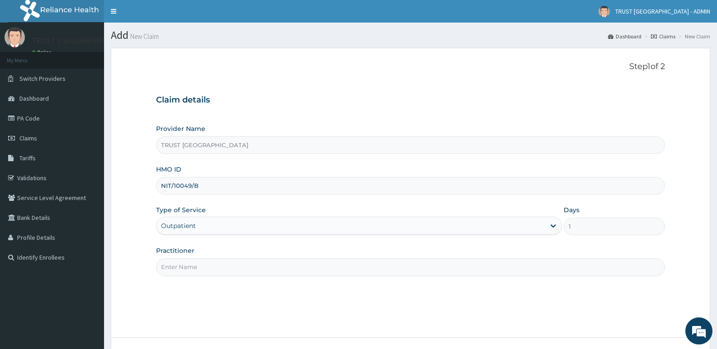
click at [225, 272] on input "Practitioner" at bounding box center [410, 268] width 509 height 18
paste input "[PERSON_NAME]"
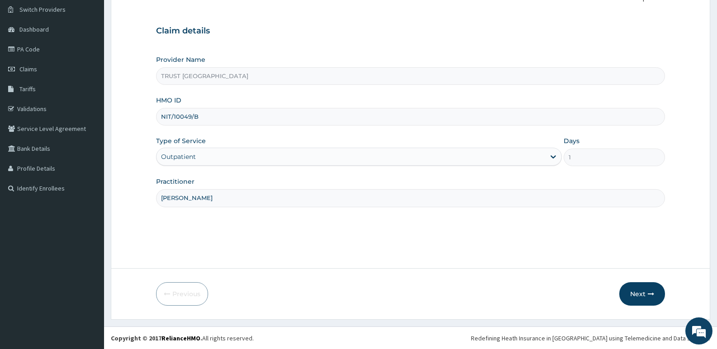
scroll to position [70, 0]
type input "[PERSON_NAME]"
click at [653, 299] on button "Next" at bounding box center [642, 294] width 46 height 24
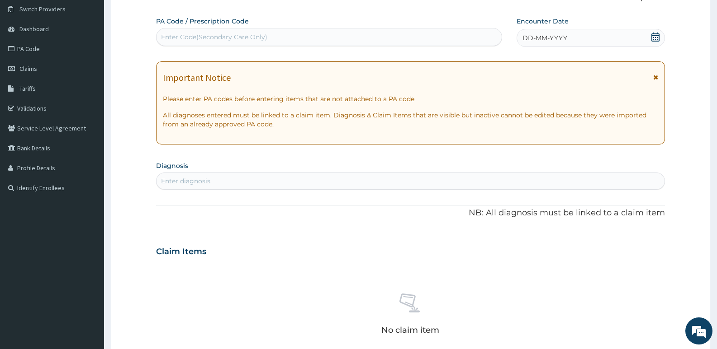
click at [282, 37] on div "Enter Code(Secondary Care Only)" at bounding box center [328, 37] width 345 height 14
click at [246, 36] on div "Enter Code(Secondary Care Only)" at bounding box center [214, 37] width 106 height 9
paste input "PA/C4BEFD"
type input "PA/C4BEFD"
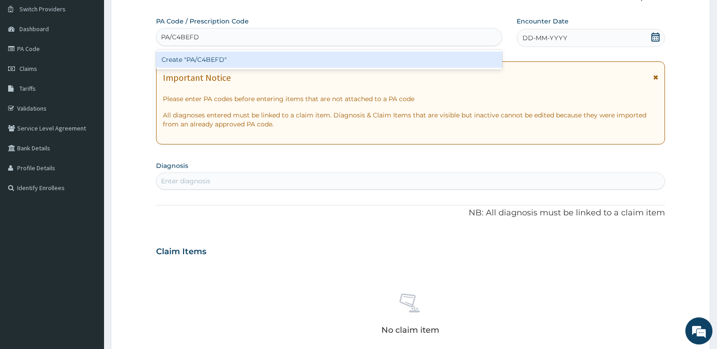
click at [247, 54] on div "Create "PA/C4BEFD"" at bounding box center [329, 60] width 346 height 16
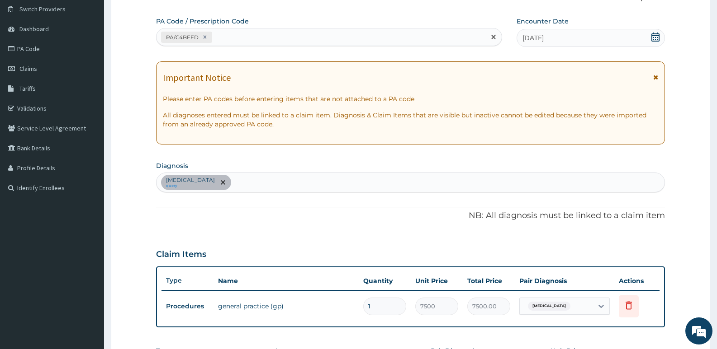
click at [235, 34] on div "PA/C4BEFD" at bounding box center [320, 37] width 329 height 15
paste input "PA/1AE134"
type input "PA/1AE134"
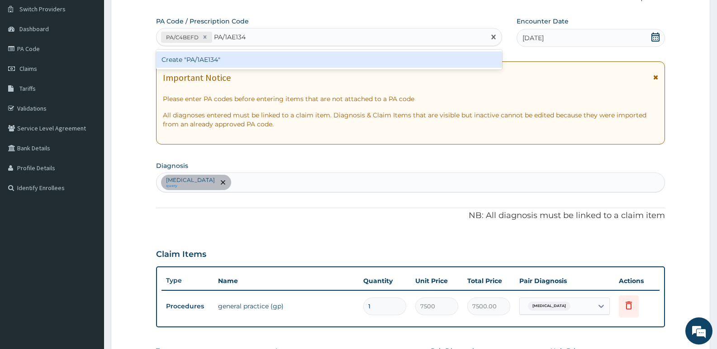
click at [240, 61] on div "Create "PA/1AE134"" at bounding box center [329, 60] width 346 height 16
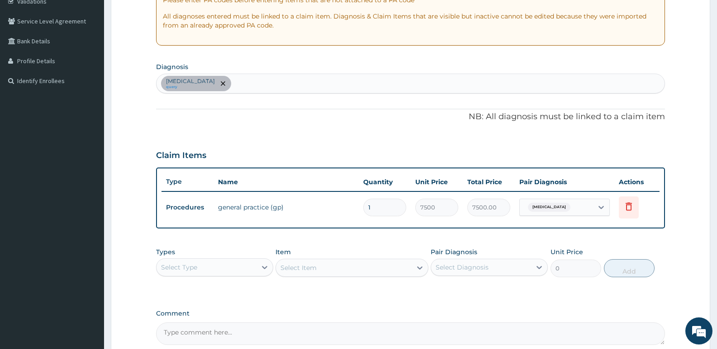
scroll to position [205, 0]
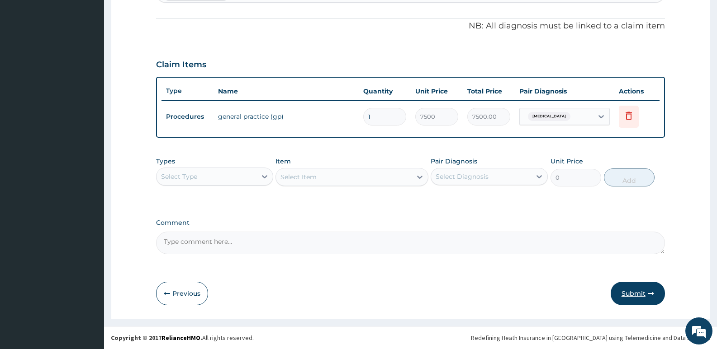
click at [637, 297] on button "Submit" at bounding box center [637, 294] width 54 height 24
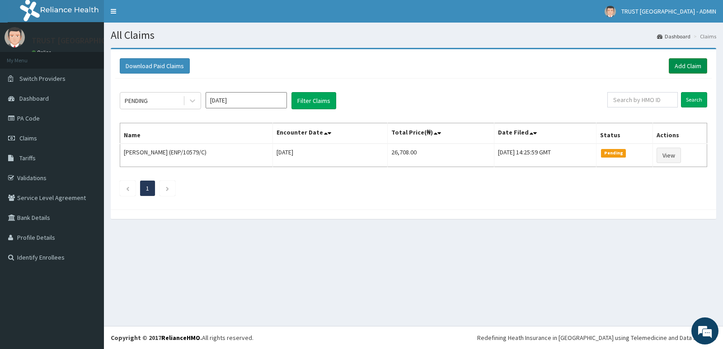
click at [680, 67] on link "Add Claim" at bounding box center [688, 65] width 38 height 15
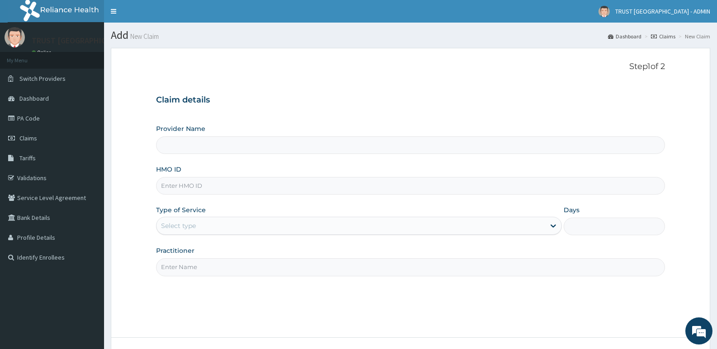
click at [203, 185] on input "HMO ID" at bounding box center [410, 186] width 509 height 18
type input "TRUST [GEOGRAPHIC_DATA]"
paste input "NIT/10049/B"
type input "NIT/10049/B"
click at [302, 227] on div "Select type" at bounding box center [350, 226] width 388 height 14
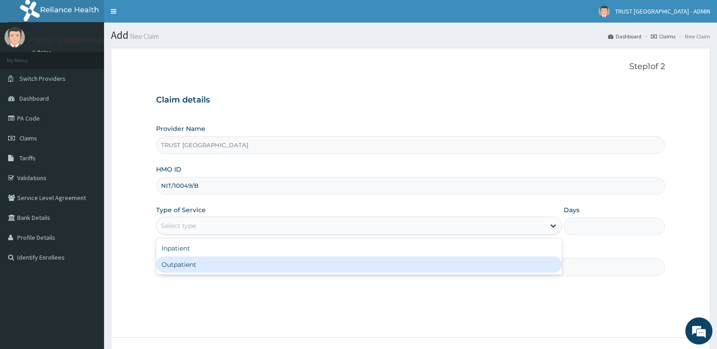
click at [290, 265] on div "Outpatient" at bounding box center [358, 265] width 405 height 16
type input "1"
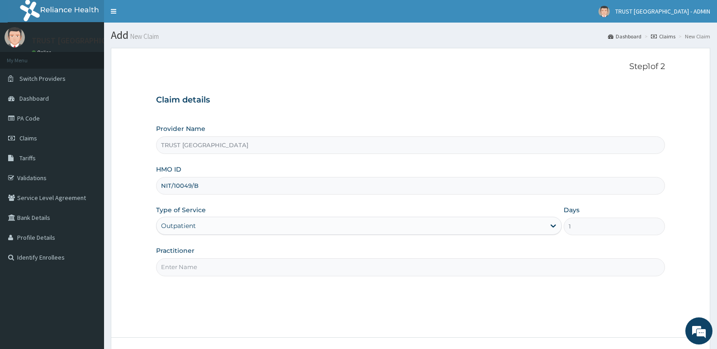
click at [211, 266] on input "Practitioner" at bounding box center [410, 268] width 509 height 18
paste input "Lilian Ajakaiye"
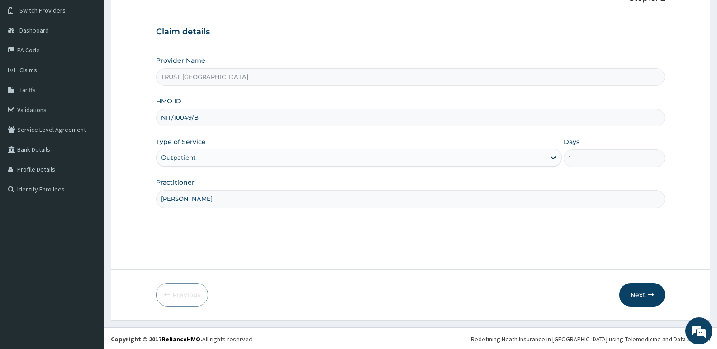
scroll to position [70, 0]
type input "Lilian Ajakaiye"
click at [630, 295] on button "Next" at bounding box center [642, 294] width 46 height 24
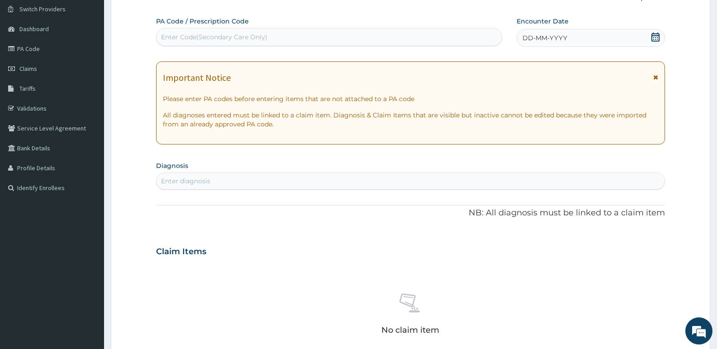
click at [248, 32] on div "Enter Code(Secondary Care Only)" at bounding box center [328, 37] width 345 height 14
paste input "PA/1AE134"
type input "PA/1AE134"
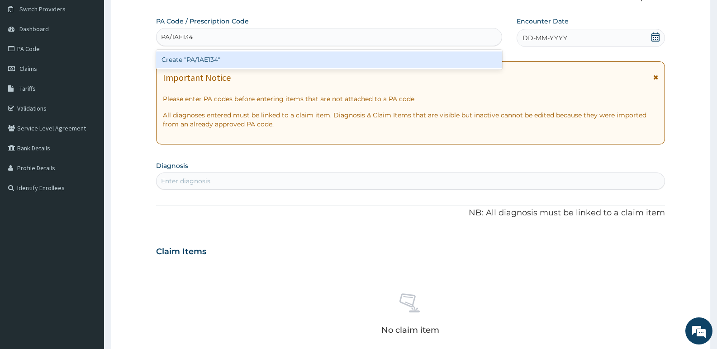
click at [328, 64] on div "Create "PA/1AE134"" at bounding box center [329, 60] width 346 height 16
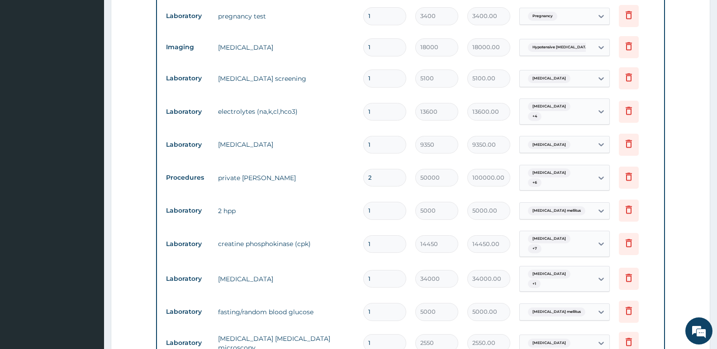
scroll to position [822, 0]
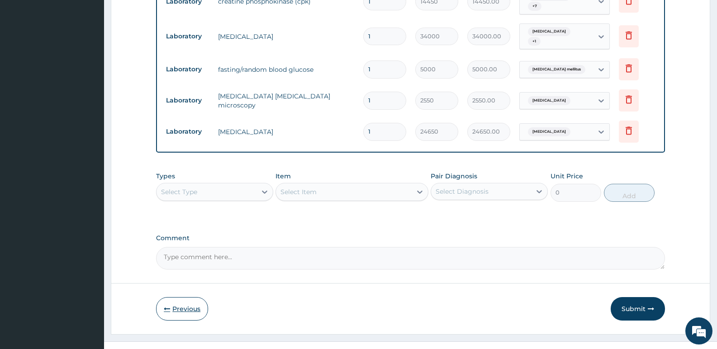
click at [170, 306] on icon "button" at bounding box center [167, 309] width 6 height 6
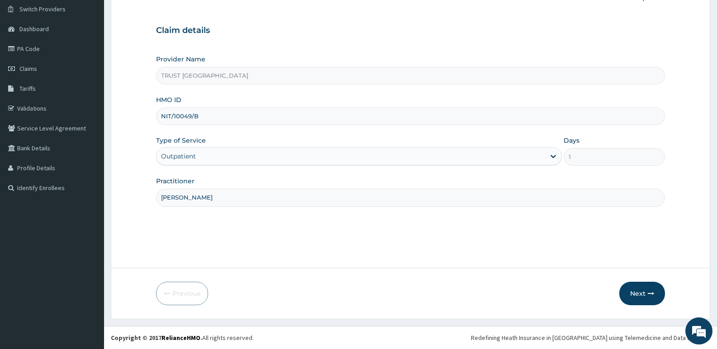
click at [216, 155] on div "Outpatient" at bounding box center [350, 156] width 388 height 14
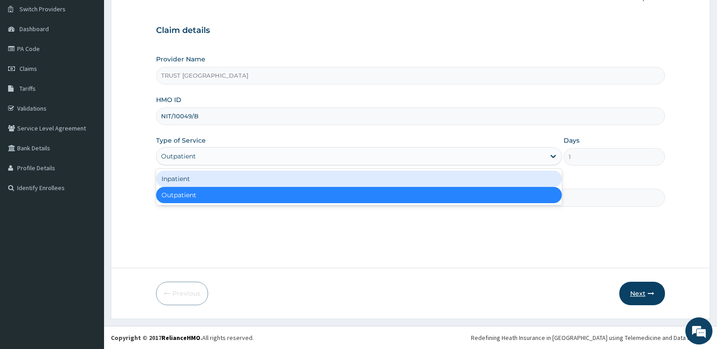
click at [644, 292] on button "Next" at bounding box center [642, 294] width 46 height 24
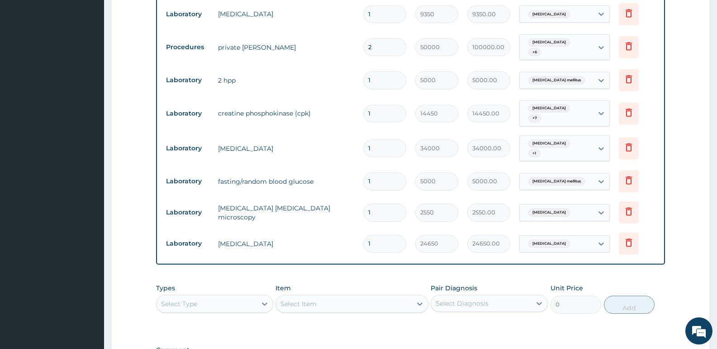
scroll to position [793, 0]
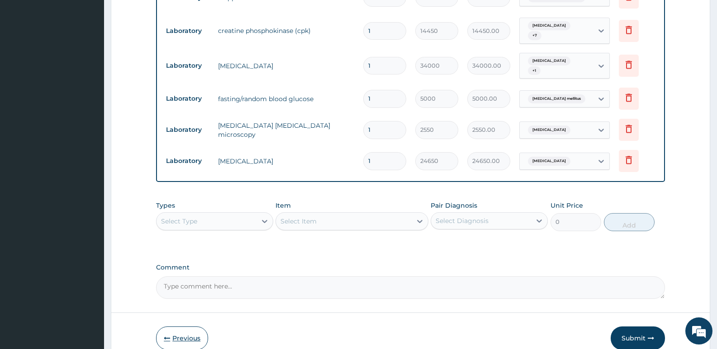
click at [162, 330] on button "Previous" at bounding box center [182, 339] width 52 height 24
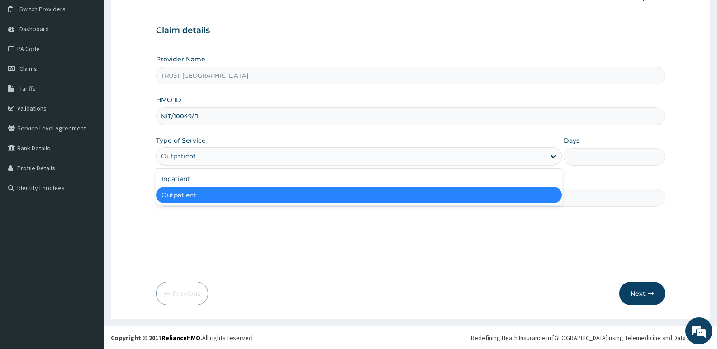
click at [274, 161] on div "Outpatient" at bounding box center [350, 156] width 388 height 14
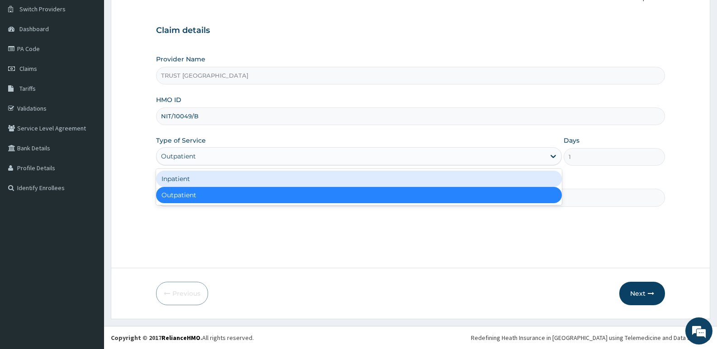
click at [262, 180] on div "Inpatient" at bounding box center [358, 179] width 405 height 16
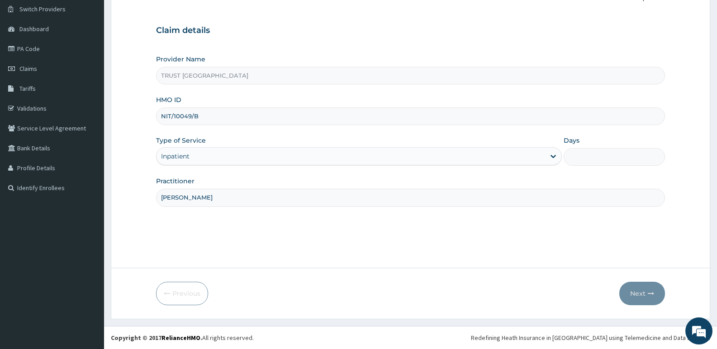
click at [577, 159] on input "Days" at bounding box center [613, 157] width 101 height 18
type input "2"
click at [655, 294] on button "Next" at bounding box center [642, 294] width 46 height 24
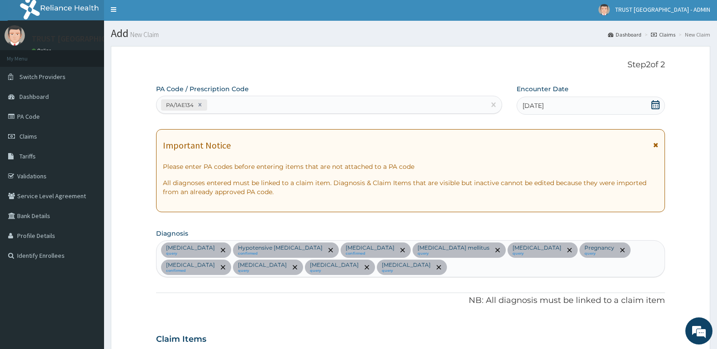
scroll to position [0, 0]
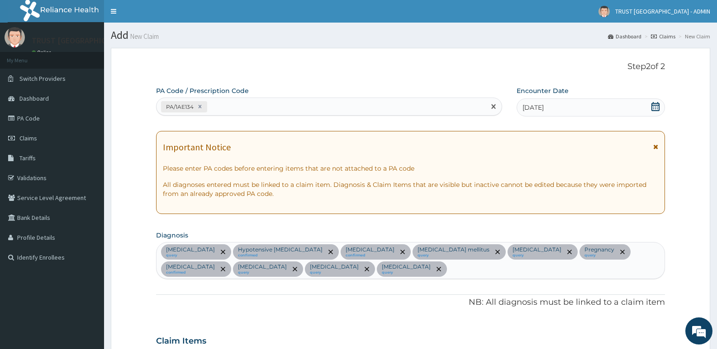
click at [228, 110] on div "PA/1AE134" at bounding box center [320, 106] width 329 height 15
paste input "PA/EEF1D9"
type input "PA/EEF1D9"
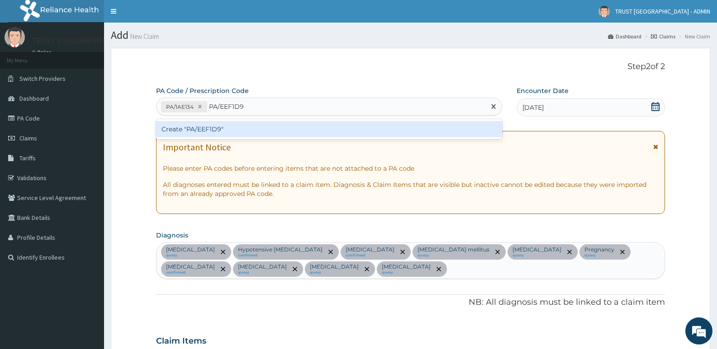
click at [274, 130] on div "Create "PA/EEF1D9"" at bounding box center [329, 129] width 346 height 16
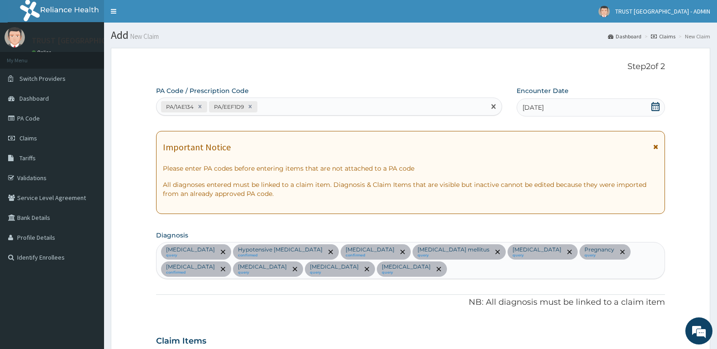
click at [353, 107] on div "PA/1AE134 PA/EEF1D9" at bounding box center [320, 106] width 329 height 15
paste input "PA/6E0EAF"
type input "PA/6E0EAF"
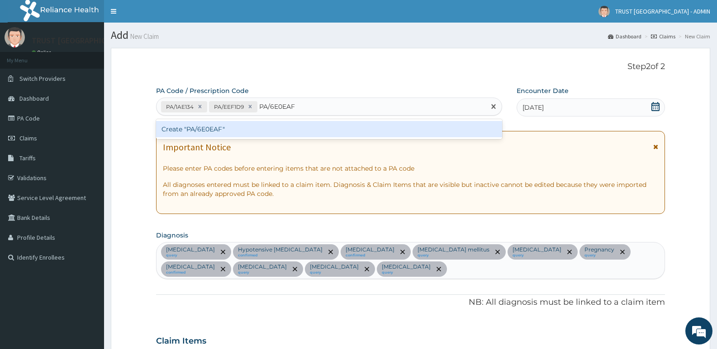
click at [342, 130] on div "Create "PA/6E0EAF"" at bounding box center [329, 129] width 346 height 16
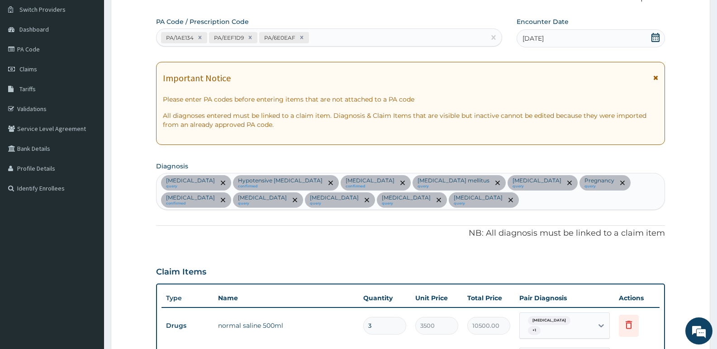
scroll to position [67, 0]
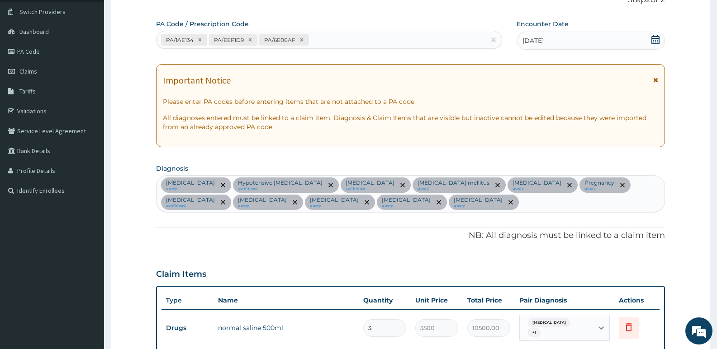
click at [363, 41] on div "PA/1AE134 PA/EEF1D9 PA/6E0EAF" at bounding box center [320, 40] width 329 height 15
paste input "PA/1976B6"
type input "PA/1976B6"
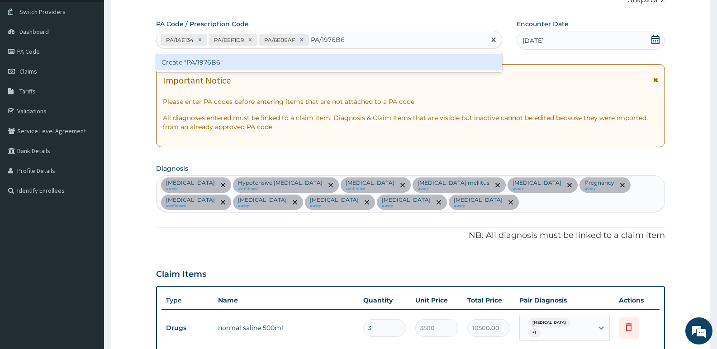
click at [347, 66] on div "Create "PA/1976B6"" at bounding box center [329, 62] width 346 height 16
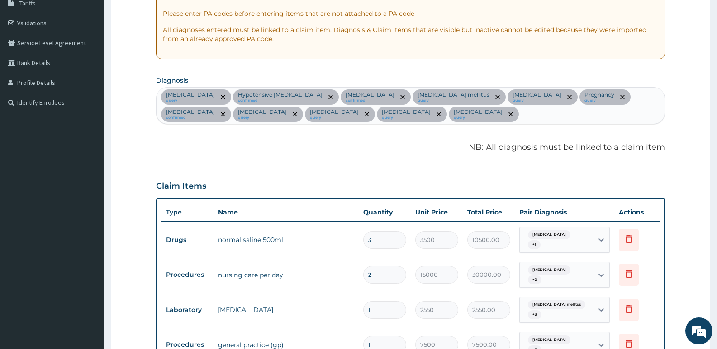
scroll to position [72, 0]
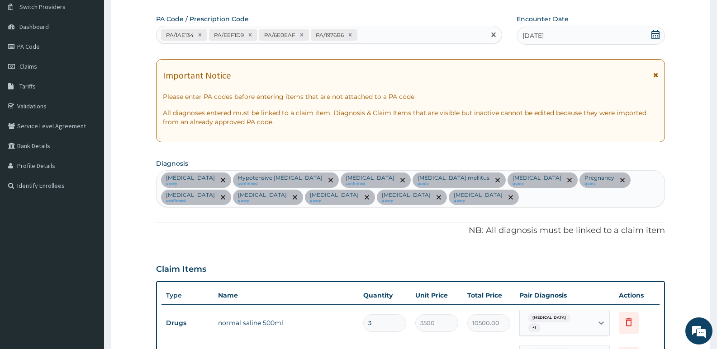
click at [379, 41] on div "PA/1AE134 PA/EEF1D9 PA/6E0EAF PA/1976B6" at bounding box center [320, 35] width 329 height 15
paste input "PA/54E302"
type input "PA/54E302"
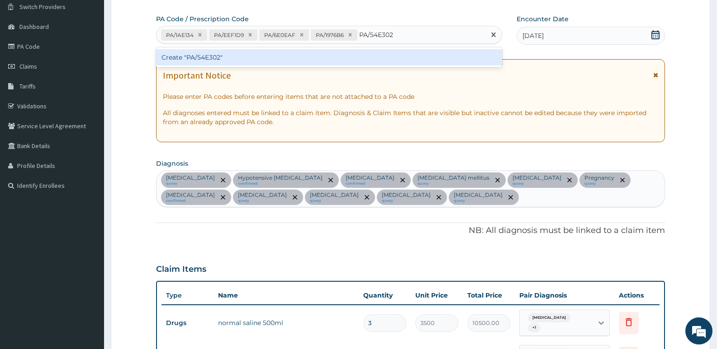
click at [374, 57] on div "Create "PA/54E302"" at bounding box center [329, 57] width 346 height 16
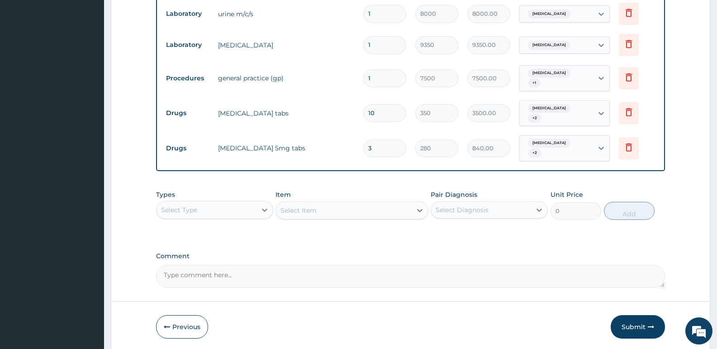
scroll to position [1146, 0]
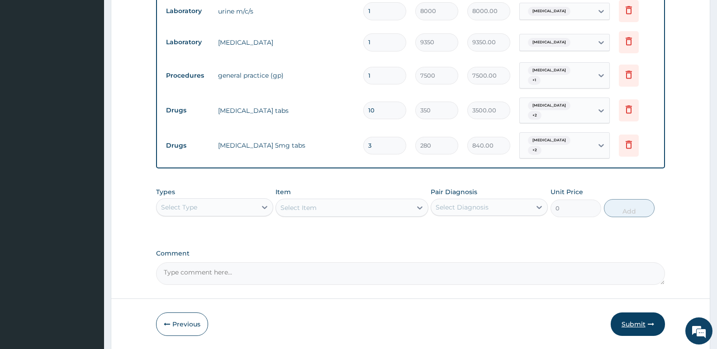
click at [634, 313] on button "Submit" at bounding box center [637, 325] width 54 height 24
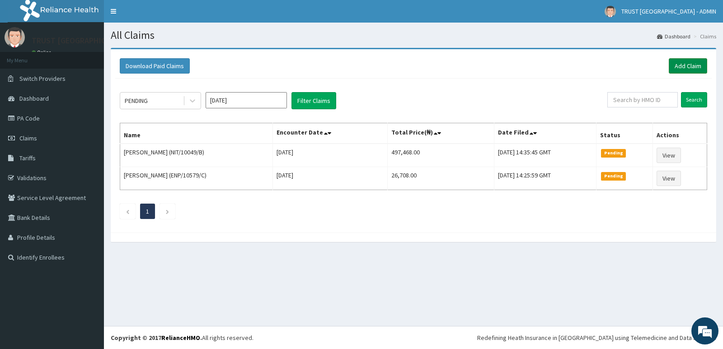
click at [674, 65] on link "Add Claim" at bounding box center [688, 65] width 38 height 15
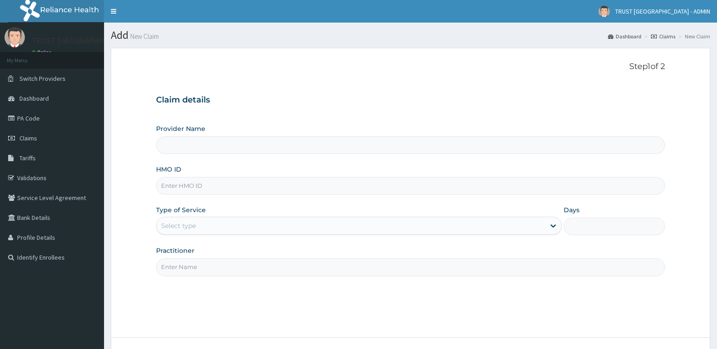
click at [204, 188] on input "HMO ID" at bounding box center [410, 186] width 509 height 18
type input "TRUST [GEOGRAPHIC_DATA]"
paste input "CDI/10011/A"
type input "CDI/10011/A"
click at [208, 224] on div "Select type" at bounding box center [350, 226] width 388 height 14
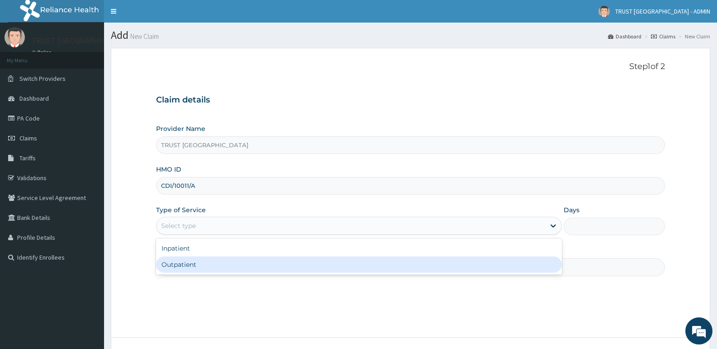
click at [203, 264] on div "Outpatient" at bounding box center [358, 265] width 405 height 16
type input "1"
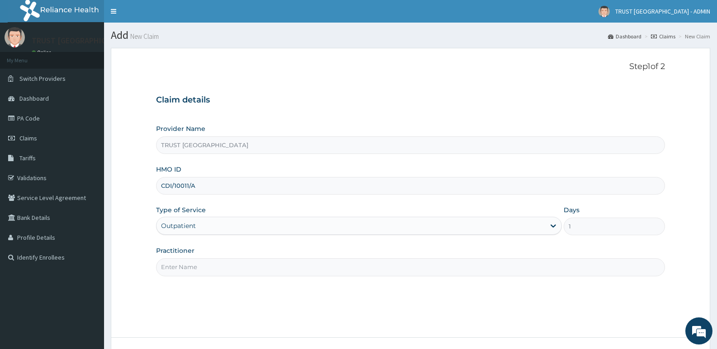
click at [244, 266] on input "Practitioner" at bounding box center [410, 268] width 509 height 18
paste input "ihuoma onunkwo"
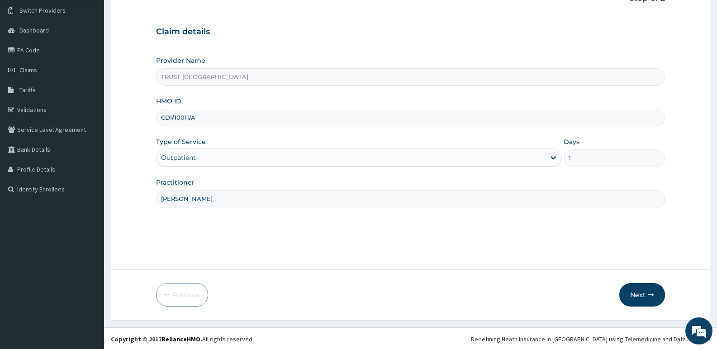
scroll to position [70, 0]
type input "ihuoma onunkwo"
click at [628, 295] on button "Next" at bounding box center [642, 294] width 46 height 24
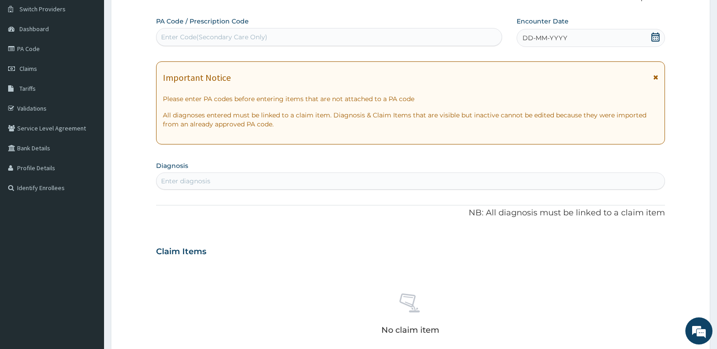
click at [253, 36] on div "Enter Code(Secondary Care Only)" at bounding box center [214, 37] width 106 height 9
paste input "PA/B56C6D"
type input "PA/B56C6D"
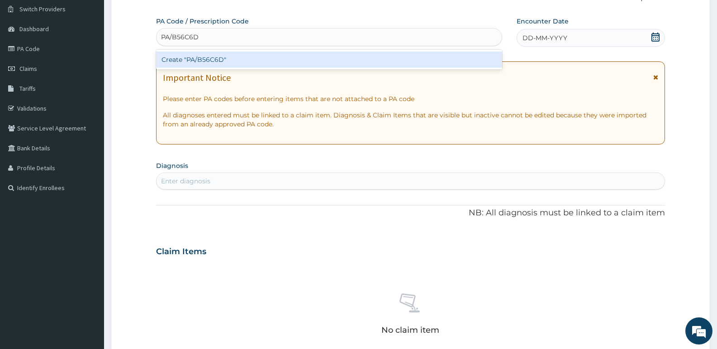
click at [249, 56] on div "Create "PA/B56C6D"" at bounding box center [329, 60] width 346 height 16
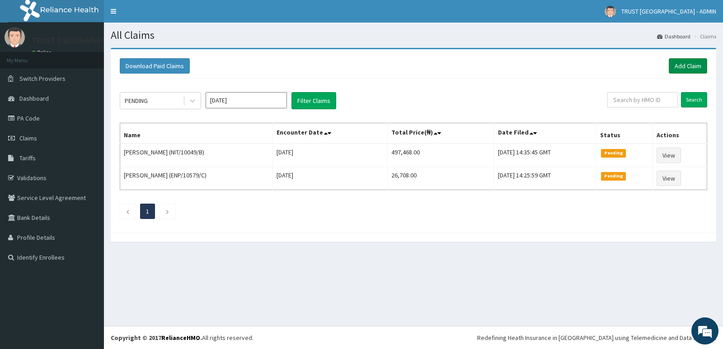
click at [680, 66] on link "Add Claim" at bounding box center [688, 65] width 38 height 15
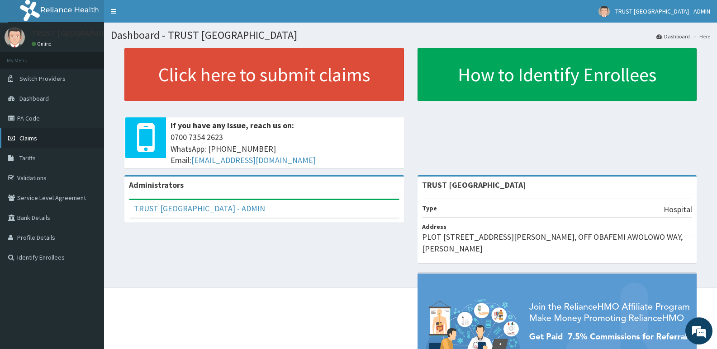
click at [29, 136] on span "Claims" at bounding box center [28, 138] width 18 height 8
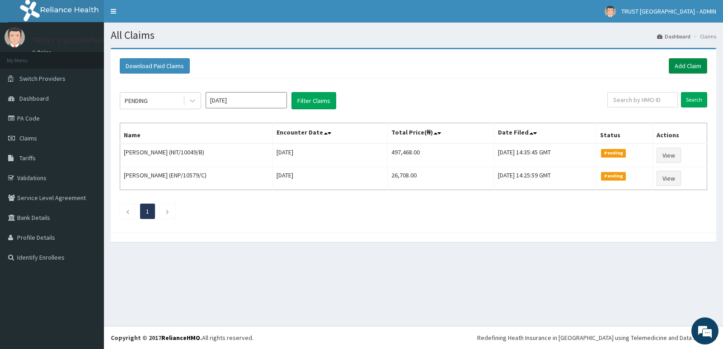
click at [681, 71] on link "Add Claim" at bounding box center [688, 65] width 38 height 15
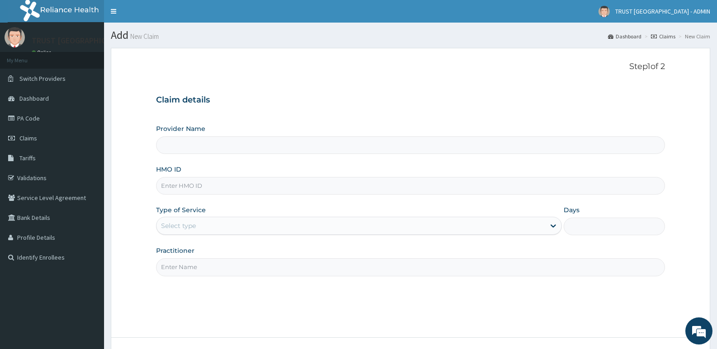
click at [219, 188] on input "HMO ID" at bounding box center [410, 186] width 509 height 18
type input "TRUST [GEOGRAPHIC_DATA]"
paste input "CDI/10011/A"
type input "CDI/10011/A"
click at [196, 264] on input "Practitioner" at bounding box center [410, 268] width 509 height 18
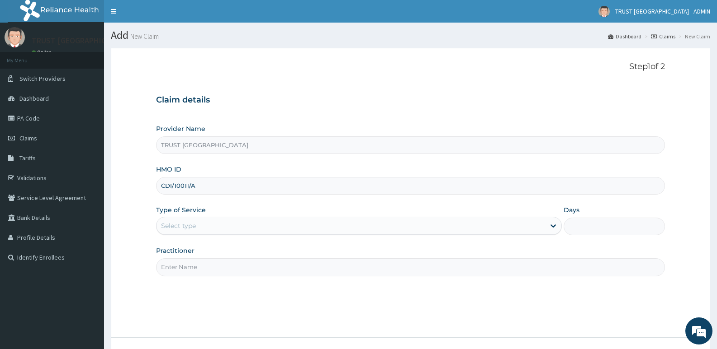
paste input "ihuoma onunkwo"
type input "ihuoma onunkwo"
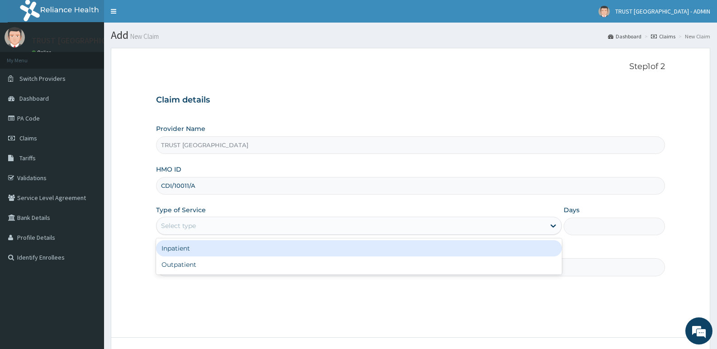
click at [229, 221] on div "Select type" at bounding box center [350, 226] width 388 height 14
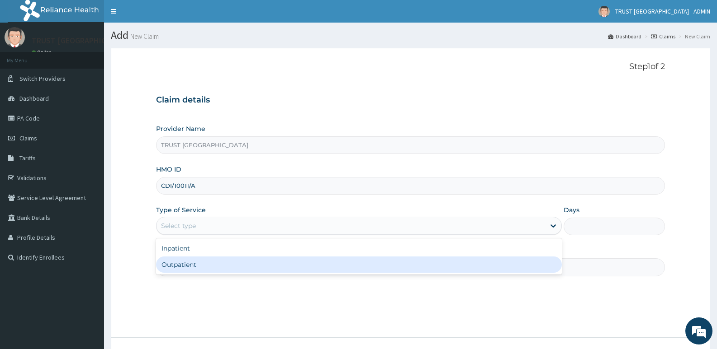
click at [198, 262] on div "Outpatient" at bounding box center [358, 265] width 405 height 16
type input "1"
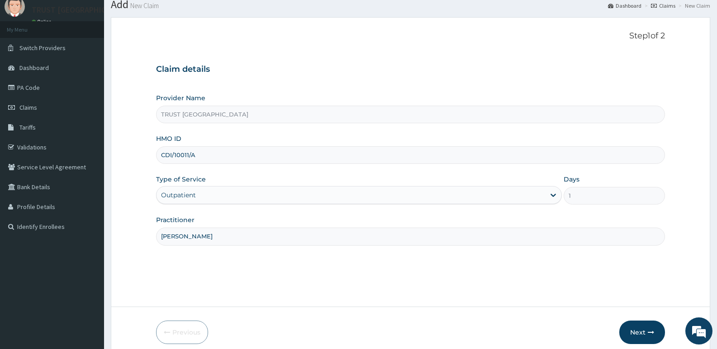
scroll to position [70, 0]
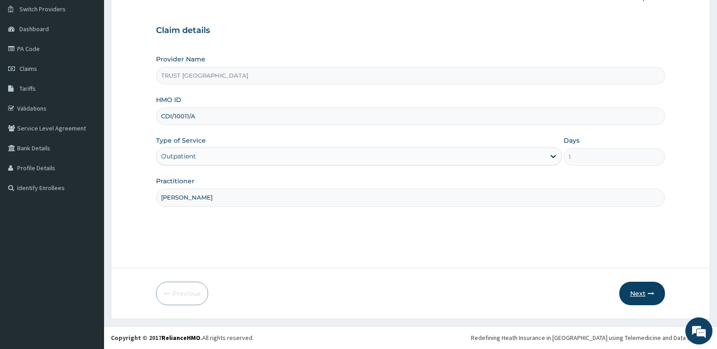
click at [649, 300] on button "Next" at bounding box center [642, 294] width 46 height 24
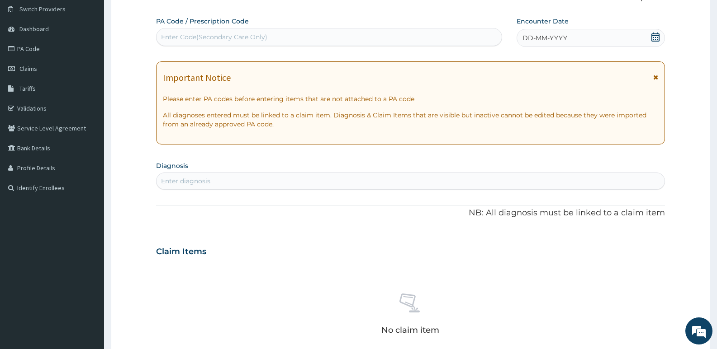
click at [244, 40] on div "Enter Code(Secondary Care Only)" at bounding box center [214, 37] width 106 height 9
paste input "PA/B56C6D"
type input "PA/B56C6D"
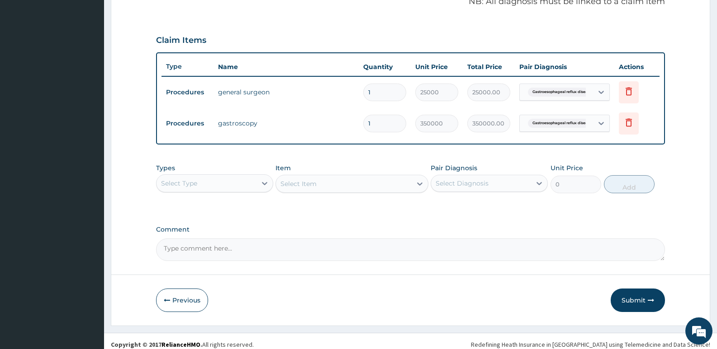
scroll to position [291, 0]
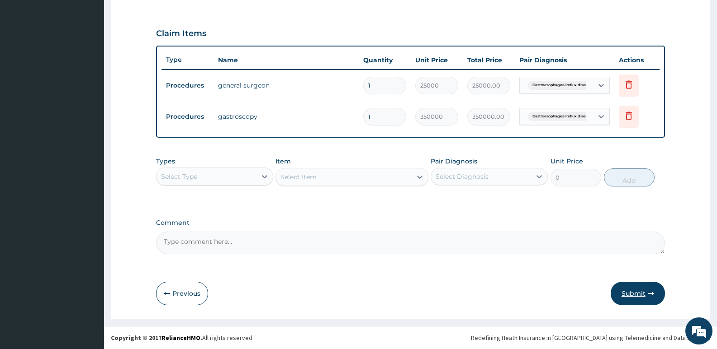
click at [637, 296] on button "Submit" at bounding box center [637, 294] width 54 height 24
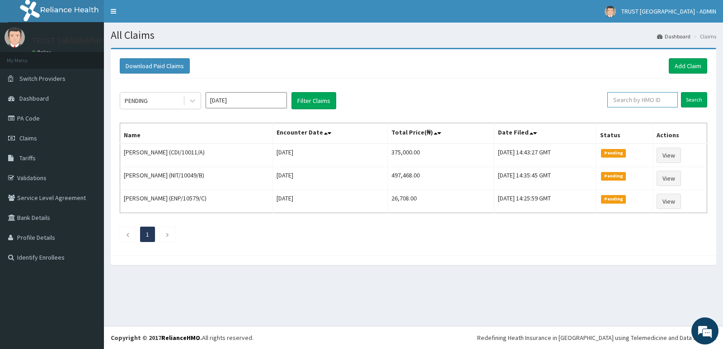
click at [646, 102] on input "text" at bounding box center [643, 99] width 71 height 15
paste input "CDI/10011/A,"
click at [681, 92] on input "Search" at bounding box center [694, 99] width 26 height 15
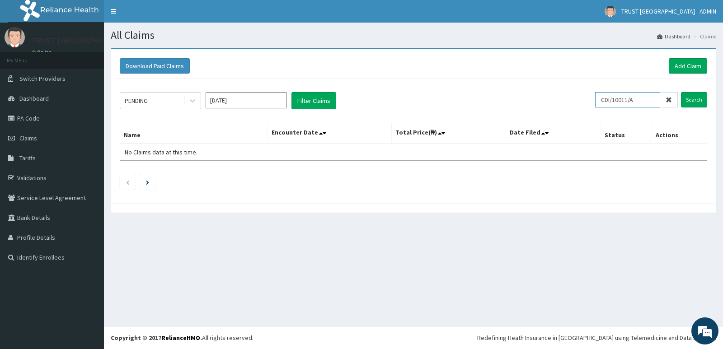
type input "CDI/10011/A"
click at [681, 92] on input "Search" at bounding box center [694, 99] width 26 height 15
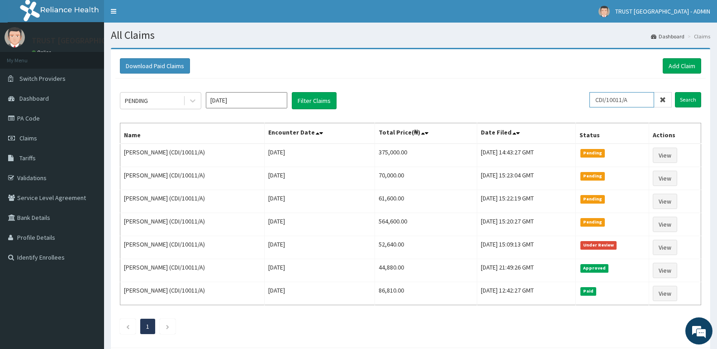
click at [603, 99] on input "CDI/10011/A" at bounding box center [621, 99] width 65 height 15
click at [687, 100] on input "Search" at bounding box center [688, 99] width 26 height 15
click at [680, 64] on link "Add Claim" at bounding box center [681, 65] width 38 height 15
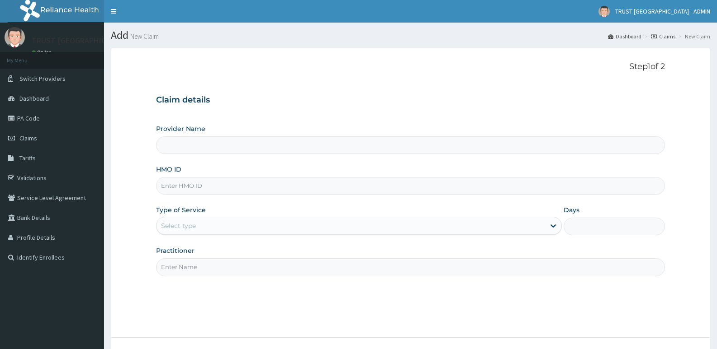
drag, startPoint x: 188, startPoint y: 186, endPoint x: 183, endPoint y: 186, distance: 5.0
click at [186, 186] on input "HMO ID" at bounding box center [410, 186] width 509 height 18
paste input "CDI/10033/B"
type input "CDI/10033/B"
type input "TRUST CHARITOS HOSPITAL"
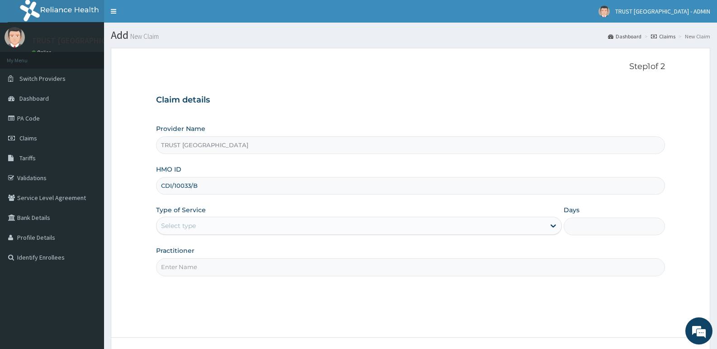
type input "CDI/10033/B"
click at [227, 227] on div "Select type" at bounding box center [350, 226] width 388 height 14
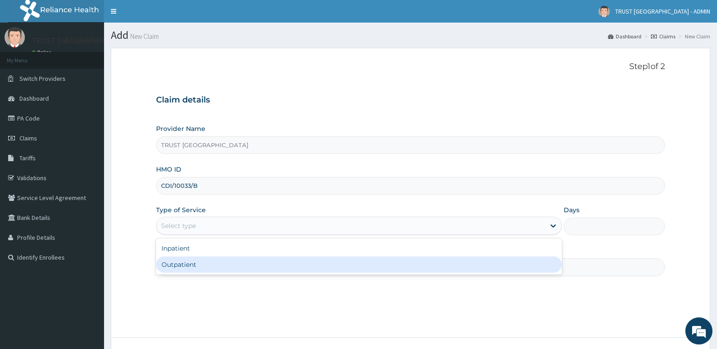
click at [218, 267] on div "Outpatient" at bounding box center [358, 265] width 405 height 16
type input "1"
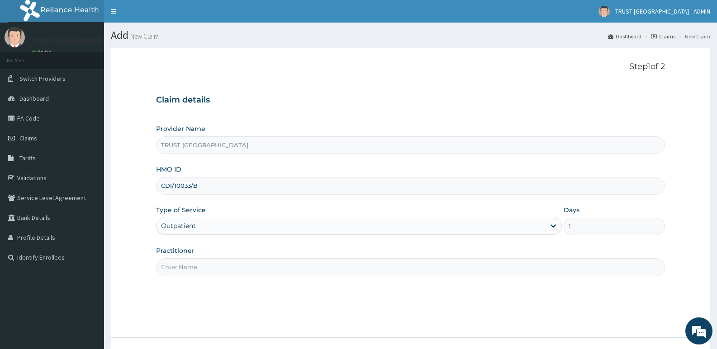
click at [208, 271] on input "Practitioner" at bounding box center [410, 268] width 509 height 18
paste input "Kelechi [PERSON_NAME]"
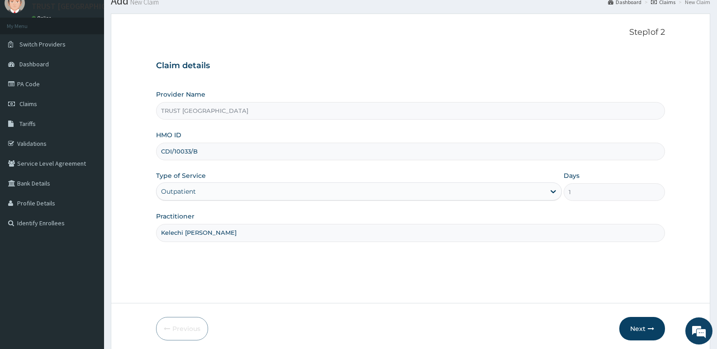
scroll to position [70, 0]
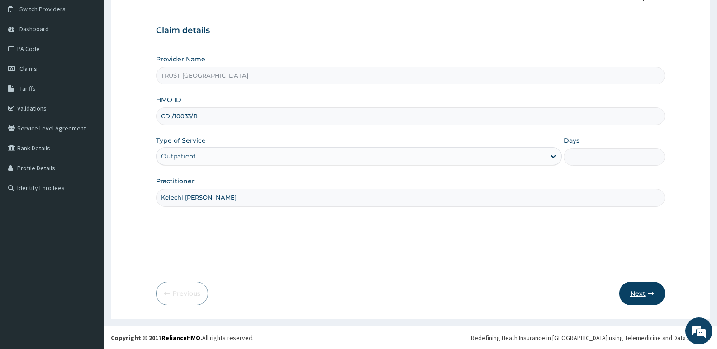
type input "Kelechi [PERSON_NAME]"
click at [651, 294] on icon "button" at bounding box center [650, 294] width 6 height 6
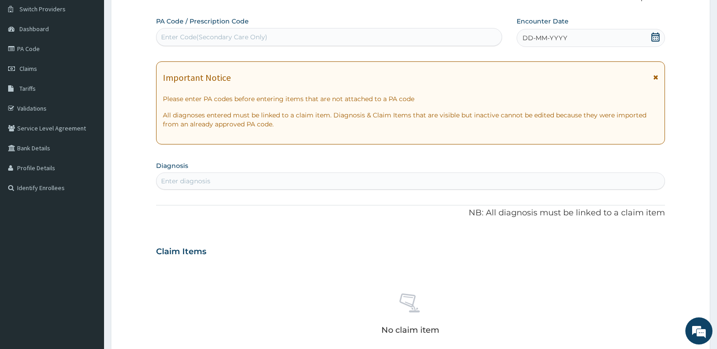
click at [243, 42] on div "Enter Code(Secondary Care Only)" at bounding box center [214, 37] width 106 height 9
paste input "PA/907D17"
type input "PA/907D17"
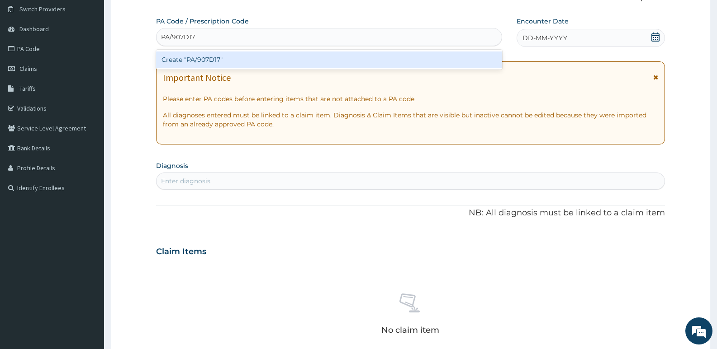
click at [278, 62] on div "Create "PA/907D17"" at bounding box center [329, 60] width 346 height 16
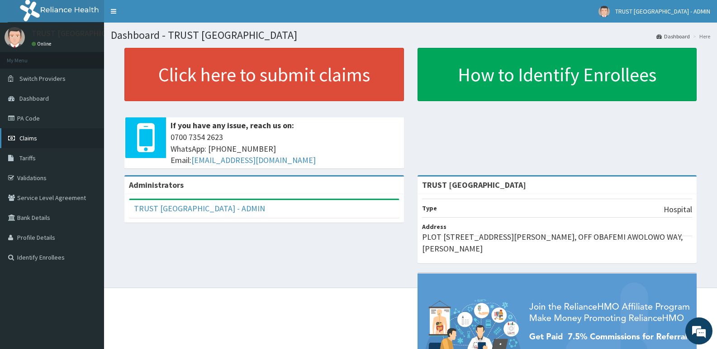
click at [33, 141] on span "Claims" at bounding box center [28, 138] width 18 height 8
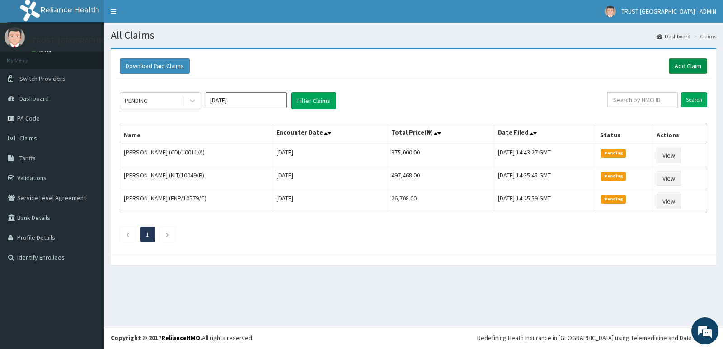
click at [697, 61] on link "Add Claim" at bounding box center [688, 65] width 38 height 15
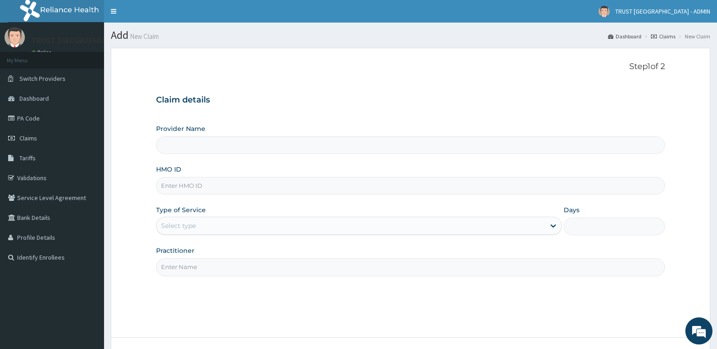
click at [197, 189] on input "HMO ID" at bounding box center [410, 186] width 509 height 18
type input "TRUST [GEOGRAPHIC_DATA]"
paste input "CDI/10033/B"
type input "CDI/10033/B"
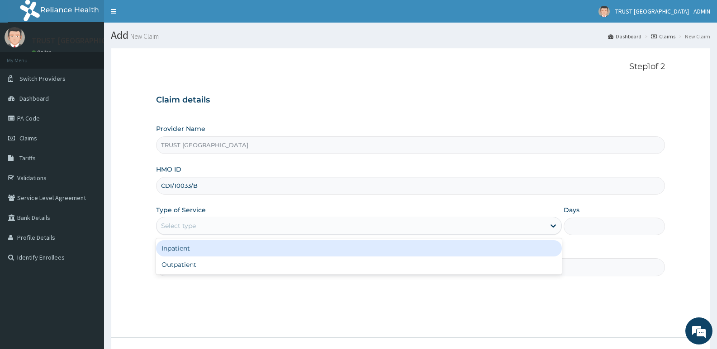
click at [239, 231] on div "Select type" at bounding box center [350, 226] width 388 height 14
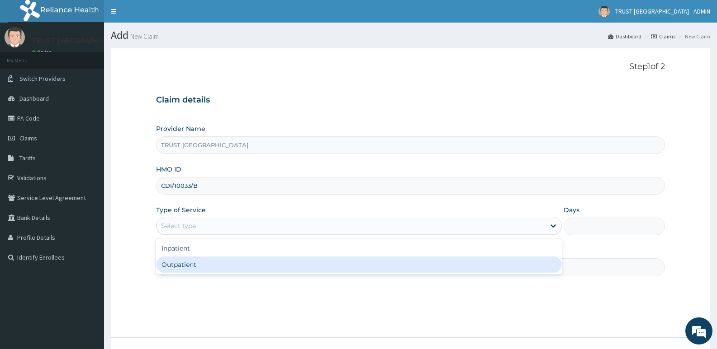
click at [220, 267] on div "Outpatient" at bounding box center [358, 265] width 405 height 16
type input "1"
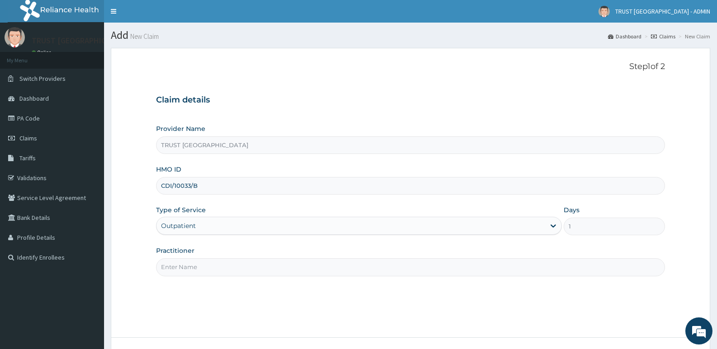
click at [253, 267] on input "Practitioner" at bounding box center [410, 268] width 509 height 18
paste input "Kelechi [PERSON_NAME]"
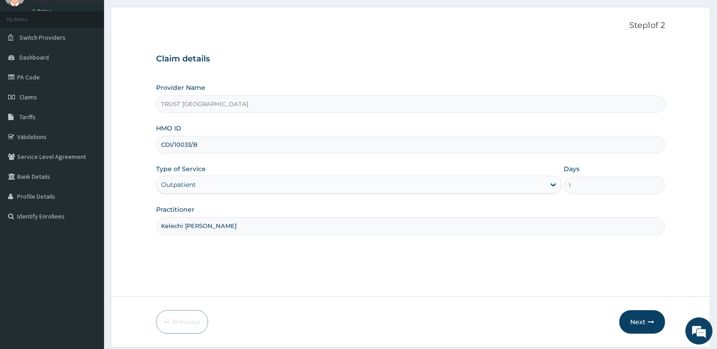
scroll to position [70, 0]
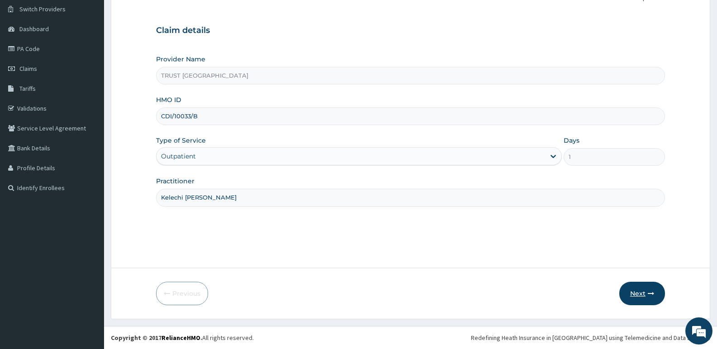
type input "Kelechi [PERSON_NAME]"
click at [656, 293] on button "Next" at bounding box center [642, 294] width 46 height 24
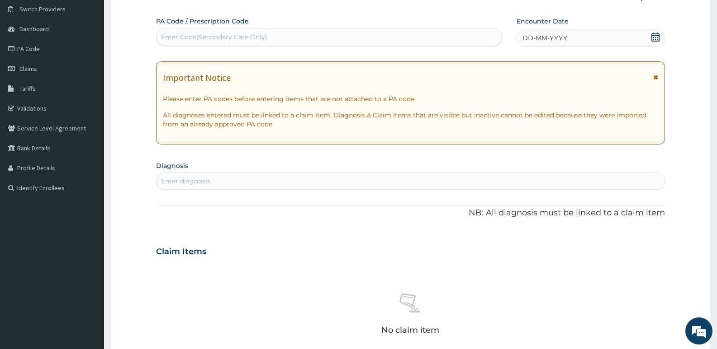
click at [224, 39] on div "Enter Code(Secondary Care Only)" at bounding box center [214, 37] width 106 height 9
paste input "PA/907D17"
type input "PA/907D17"
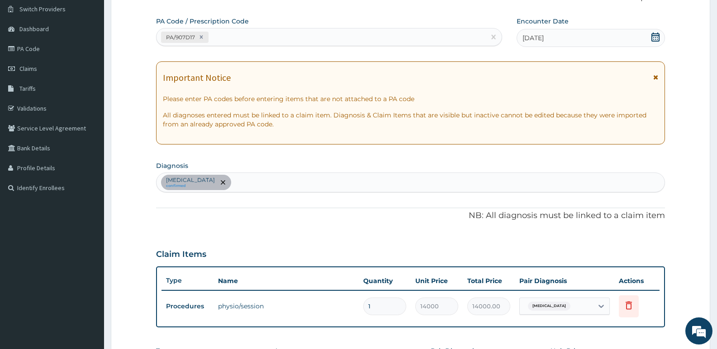
click at [252, 42] on div "PA/907D17" at bounding box center [320, 37] width 329 height 15
paste input "PA/675869"
type input "PA/675869"
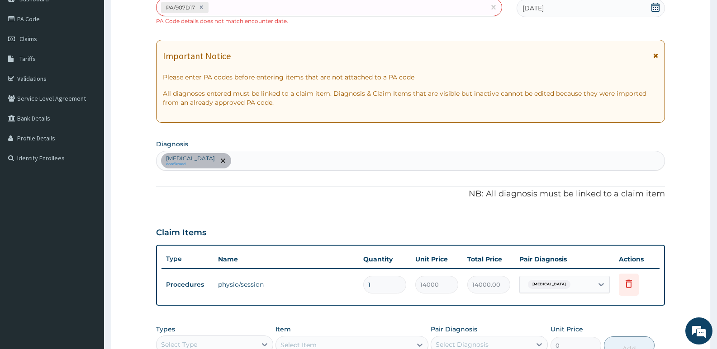
scroll to position [87, 0]
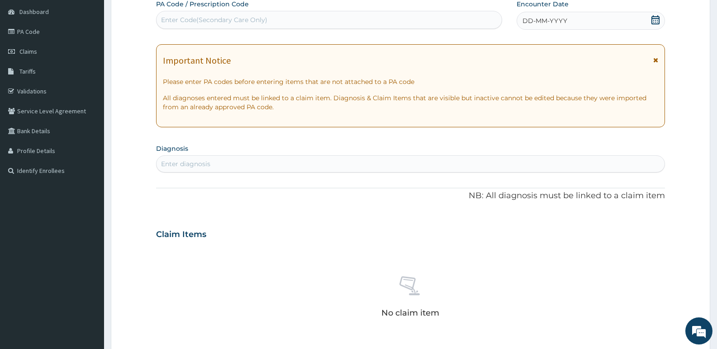
click at [215, 22] on div "Enter Code(Secondary Care Only)" at bounding box center [214, 19] width 106 height 9
paste input "PA/907D17"
type input "PA/907D17"
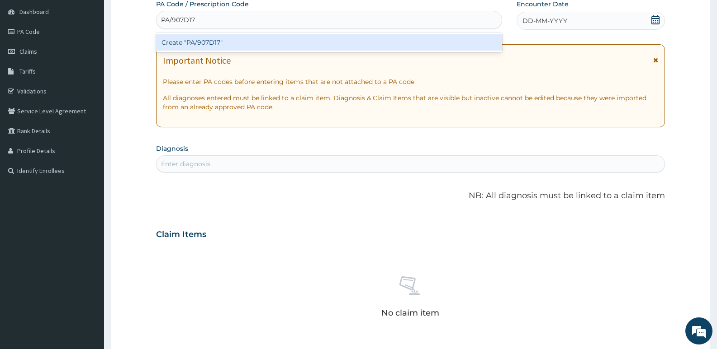
click at [223, 45] on div "Create "PA/907D17"" at bounding box center [329, 42] width 346 height 16
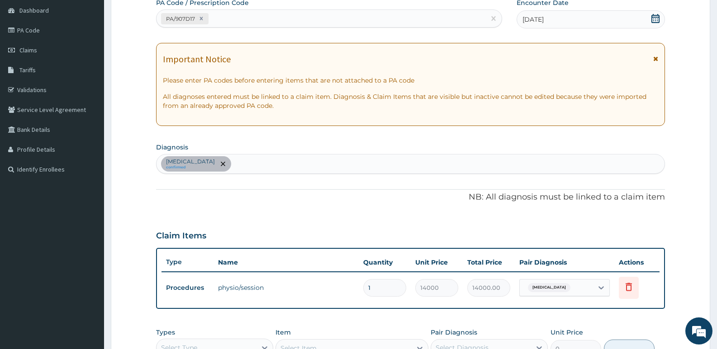
scroll to position [260, 0]
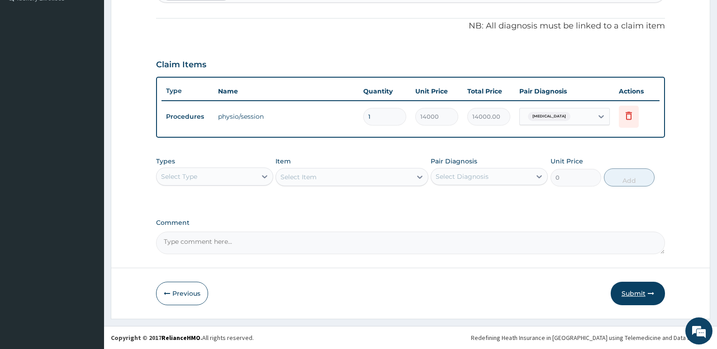
click at [642, 296] on button "Submit" at bounding box center [637, 294] width 54 height 24
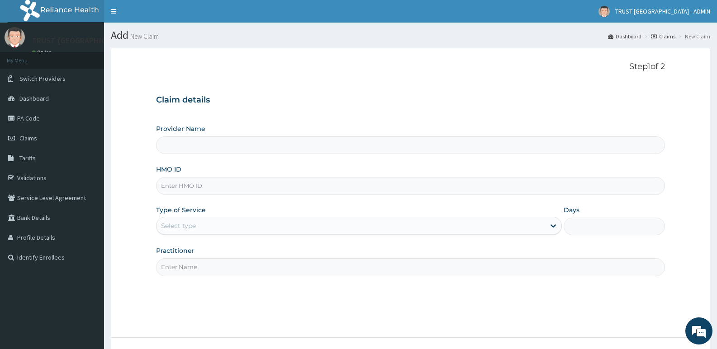
type input "TRUST [GEOGRAPHIC_DATA]"
click at [30, 122] on link "PA Code" at bounding box center [52, 119] width 104 height 20
